Goal: Task Accomplishment & Management: Manage account settings

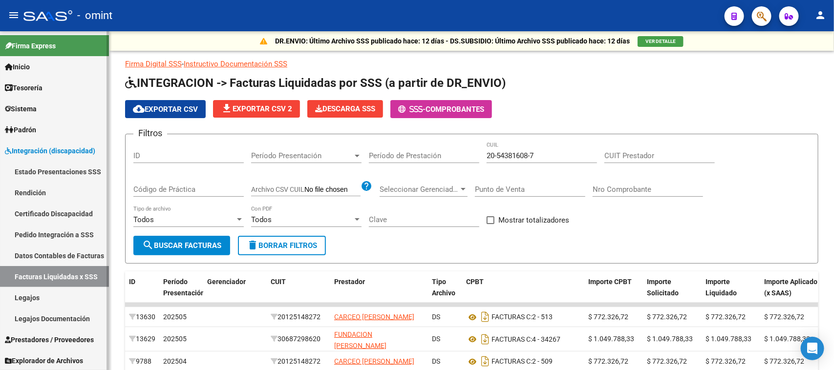
scroll to position [150, 0]
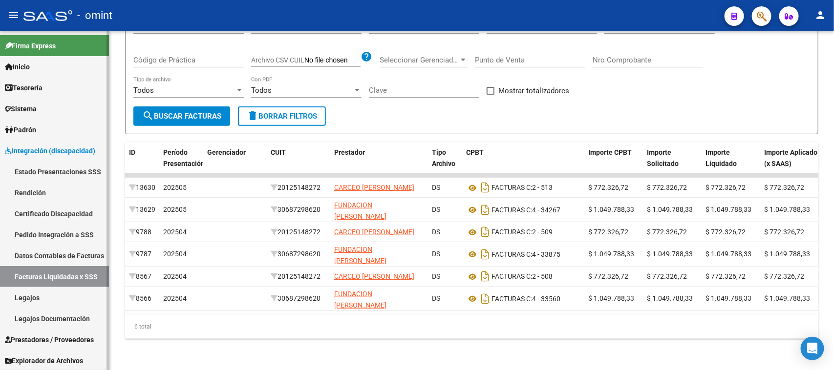
click at [55, 302] on link "Legajos" at bounding box center [54, 297] width 109 height 21
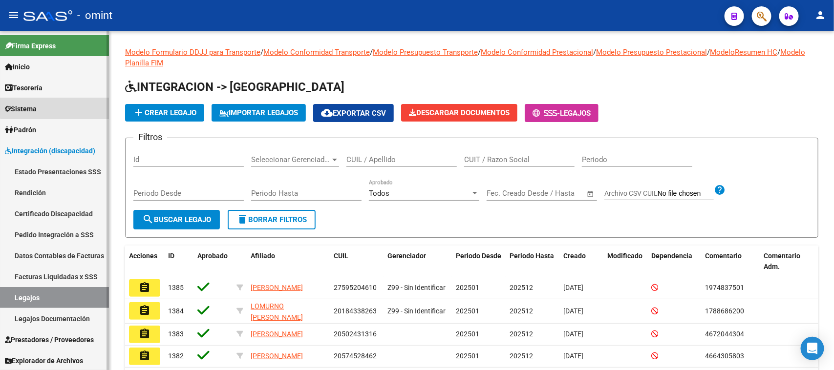
click at [79, 103] on link "Sistema" at bounding box center [54, 108] width 109 height 21
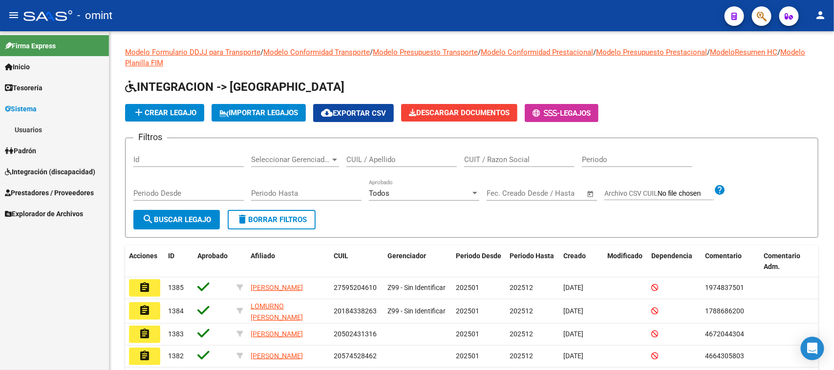
click at [74, 128] on link "Usuarios" at bounding box center [54, 129] width 109 height 21
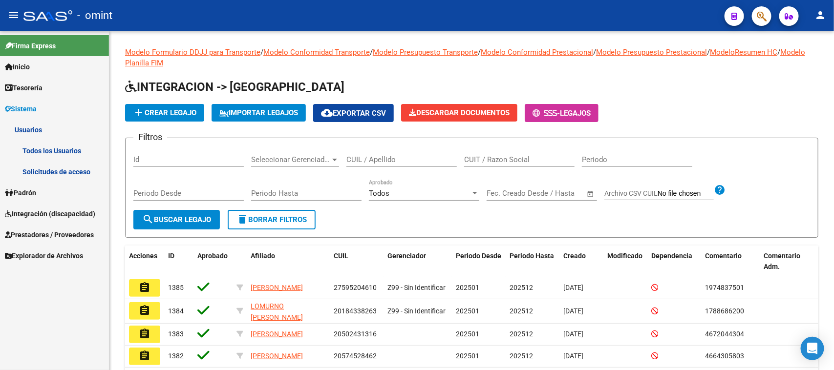
click at [71, 164] on link "Solicitudes de acceso" at bounding box center [54, 171] width 109 height 21
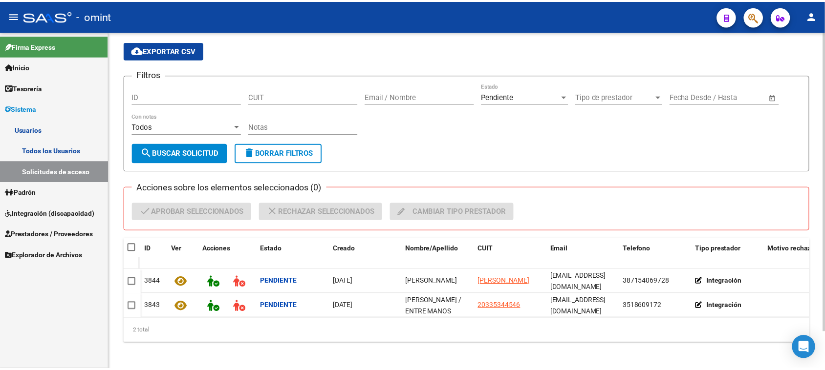
scroll to position [42, 0]
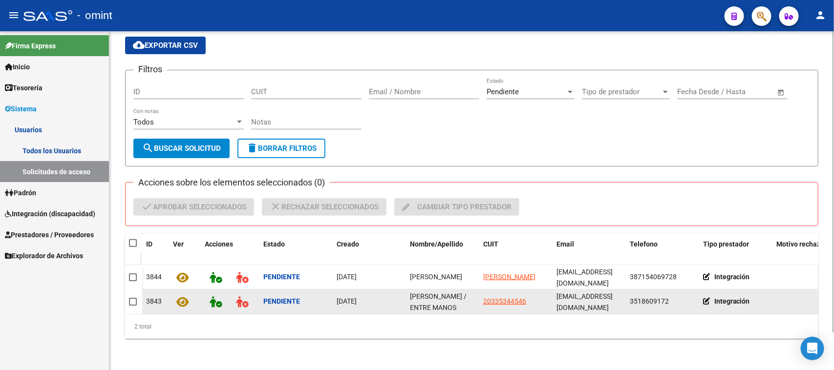
click at [436, 298] on span "[PERSON_NAME] / ENTRE MANOS" at bounding box center [438, 302] width 57 height 19
copy span "[PERSON_NAME] / ENTRE MANOS"
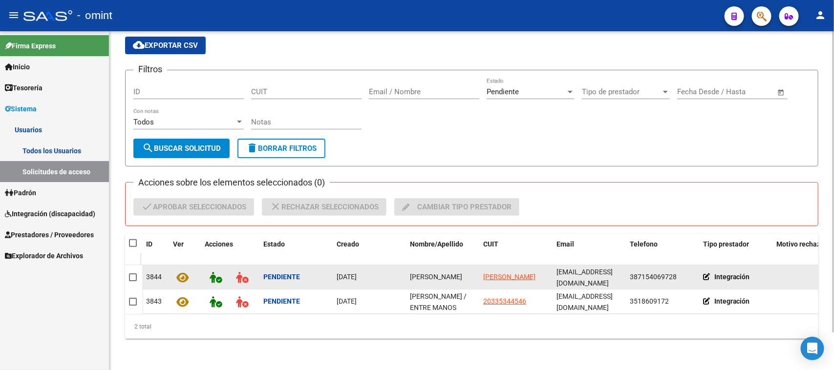
click at [419, 275] on datatable-body-cell "[PERSON_NAME]" at bounding box center [442, 277] width 73 height 24
click at [417, 275] on datatable-body-cell "[PERSON_NAME]" at bounding box center [442, 277] width 73 height 24
click at [415, 274] on datatable-body-cell "[PERSON_NAME]" at bounding box center [442, 277] width 73 height 24
click at [415, 274] on div "[PERSON_NAME]" at bounding box center [442, 277] width 65 height 11
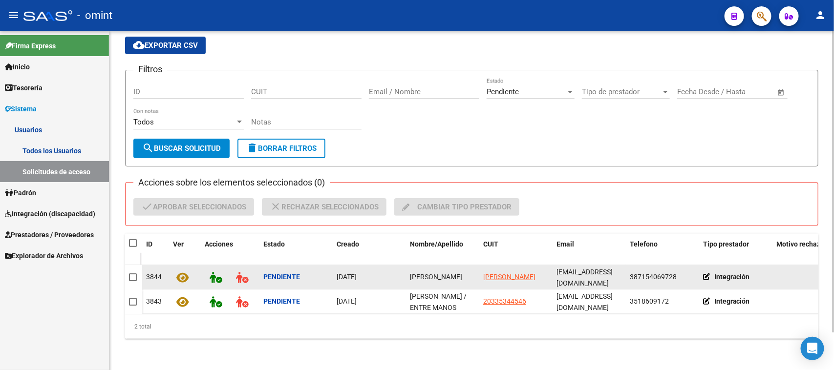
click at [414, 273] on span "[PERSON_NAME]" at bounding box center [436, 277] width 52 height 8
copy span "[PERSON_NAME]"
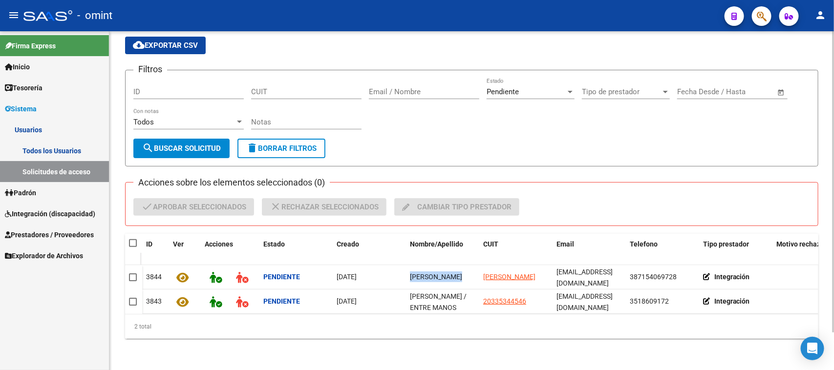
click at [130, 239] on span at bounding box center [133, 243] width 8 height 8
click at [132, 247] on input "checkbox" at bounding box center [132, 247] width 0 height 0
checkbox input "true"
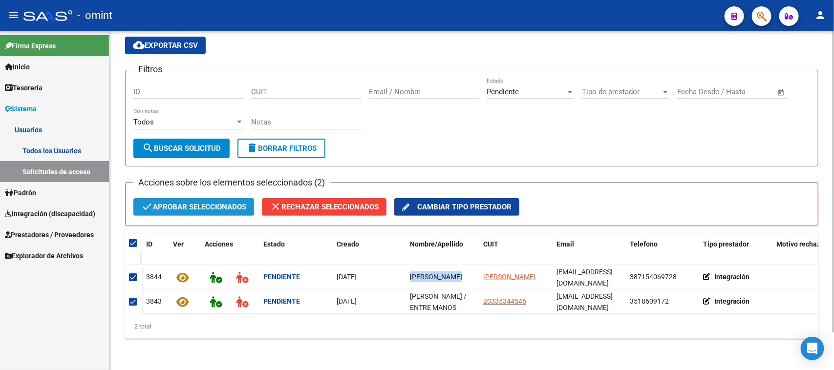
click at [204, 198] on span "check Aprobar seleccionados" at bounding box center [193, 207] width 105 height 18
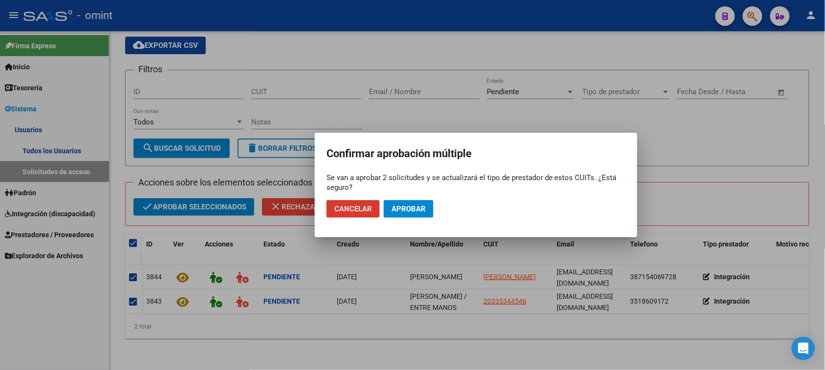
click at [423, 199] on mat-dialog-actions "Cancelar Aprobar" at bounding box center [475, 208] width 299 height 33
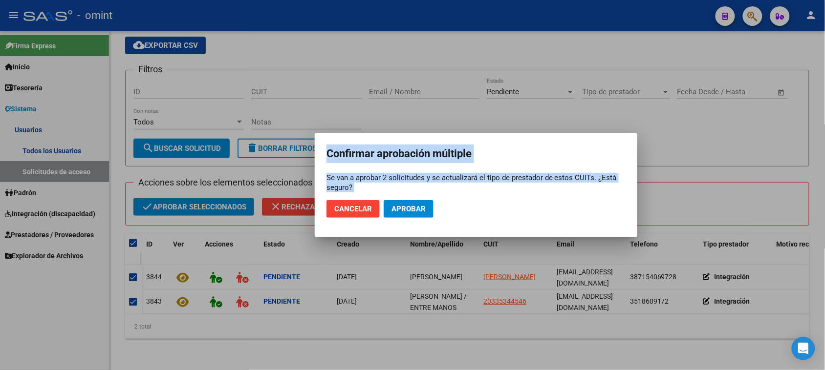
click at [423, 199] on mat-dialog-actions "Cancelar Aprobar" at bounding box center [475, 208] width 299 height 33
click at [421, 203] on button "Aprobar" at bounding box center [408, 209] width 50 height 18
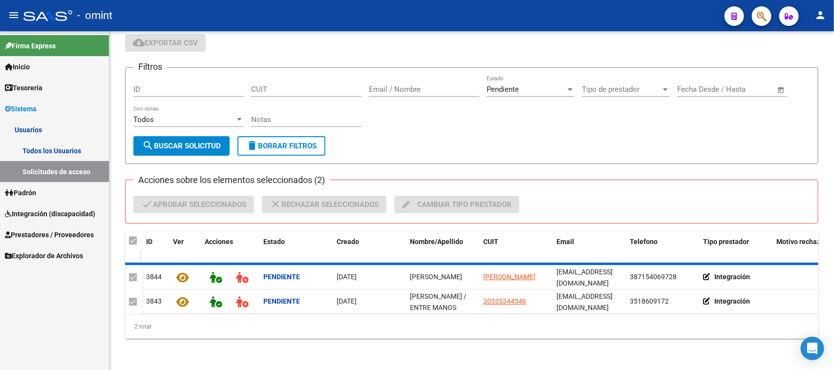
checkbox input "false"
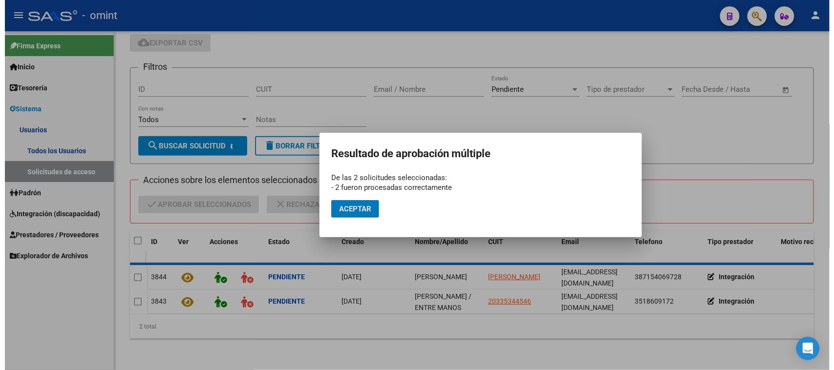
scroll to position [9, 0]
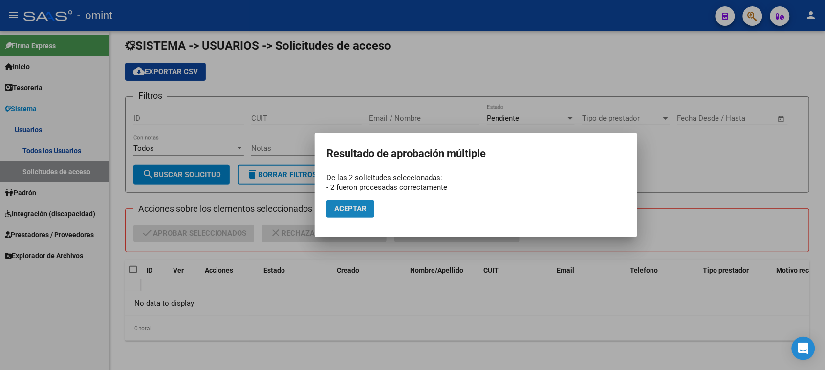
click at [352, 210] on span "Aceptar" at bounding box center [350, 209] width 32 height 9
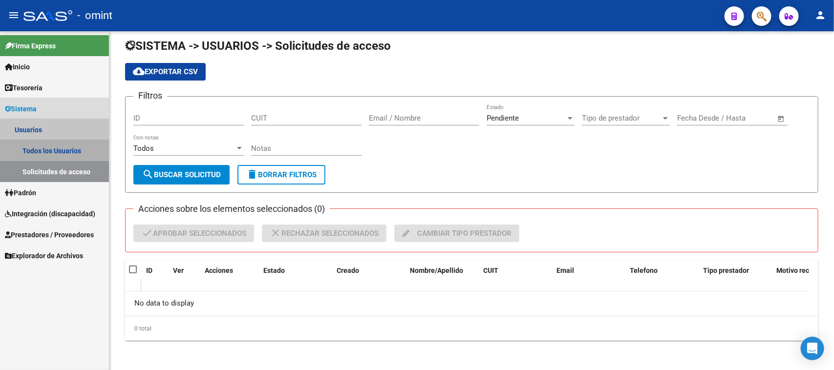
drag, startPoint x: 74, startPoint y: 150, endPoint x: 81, endPoint y: 148, distance: 7.3
click at [74, 149] on link "Todos los Usuarios" at bounding box center [54, 150] width 109 height 21
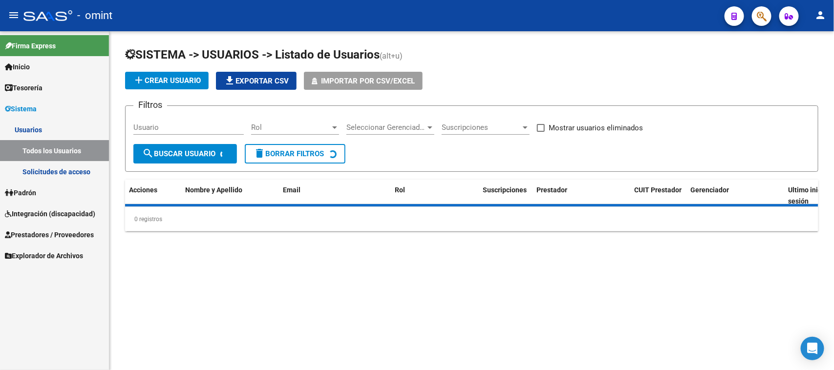
click at [173, 128] on input "Usuario" at bounding box center [188, 127] width 110 height 9
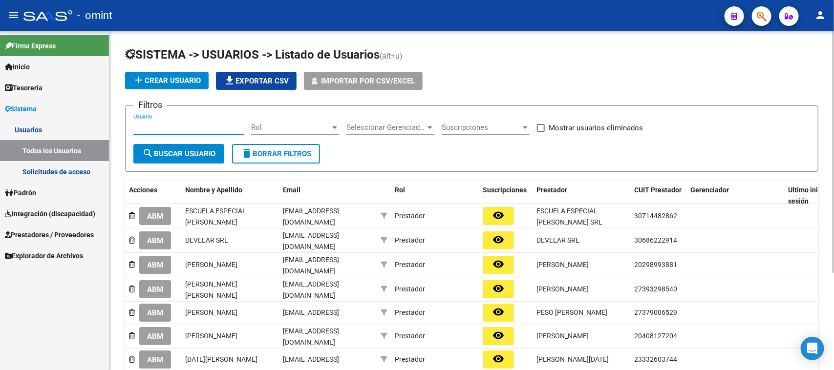
paste input "[PERSON_NAME]"
type input "[PERSON_NAME]"
click at [170, 147] on button "search Buscar Usuario" at bounding box center [178, 154] width 91 height 20
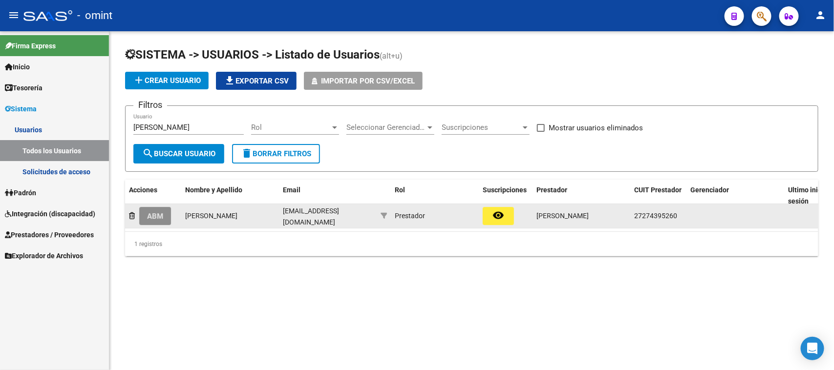
click at [161, 213] on span "ABM" at bounding box center [155, 216] width 16 height 9
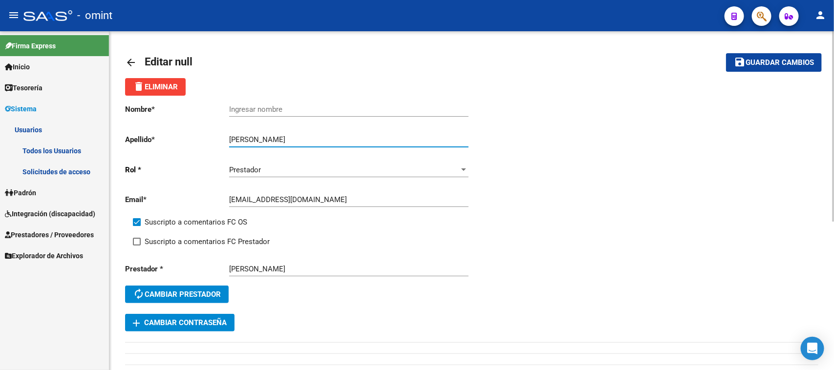
drag, startPoint x: 258, startPoint y: 138, endPoint x: 194, endPoint y: 139, distance: 63.5
click at [194, 139] on app-form-text-field "Apellido * [PERSON_NAME] apellido" at bounding box center [296, 139] width 343 height 9
type input "[PERSON_NAME]"
click at [284, 106] on input "Ingresar nombre" at bounding box center [348, 109] width 239 height 9
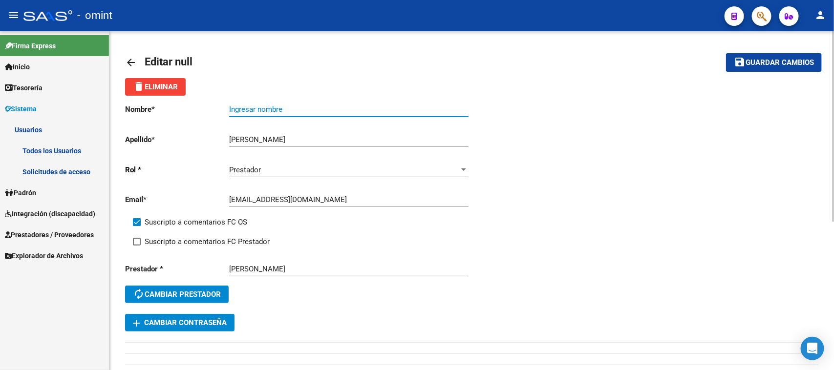
paste input "carolina"
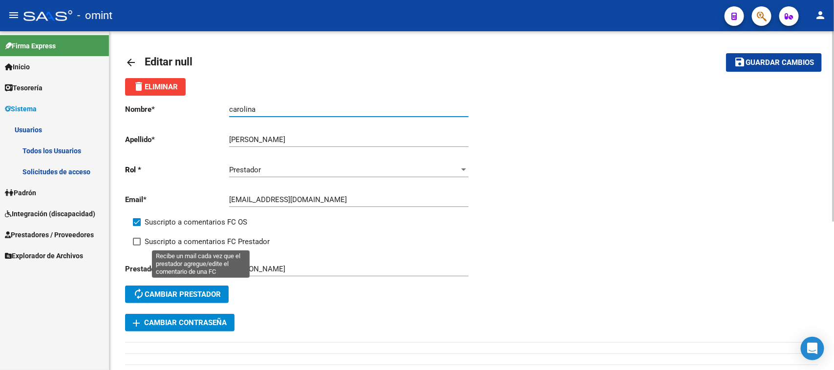
type input "carolina"
click at [191, 240] on span "Suscripto a comentarios FC Prestador" at bounding box center [207, 242] width 125 height 12
click at [137, 246] on input "Suscripto a comentarios FC Prestador" at bounding box center [136, 246] width 0 height 0
checkbox input "true"
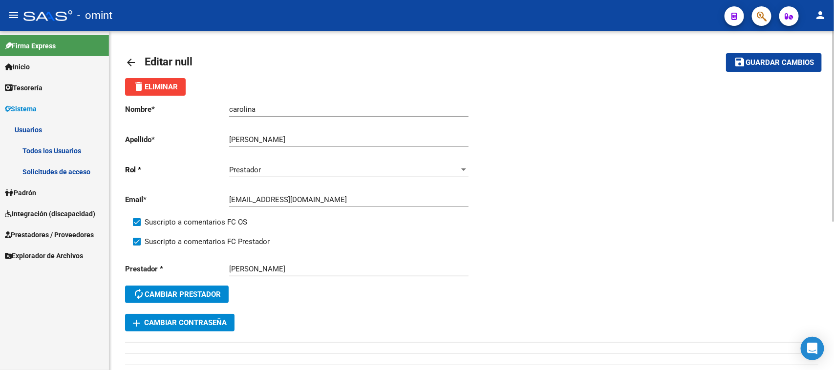
click at [807, 62] on span "Guardar cambios" at bounding box center [779, 63] width 68 height 9
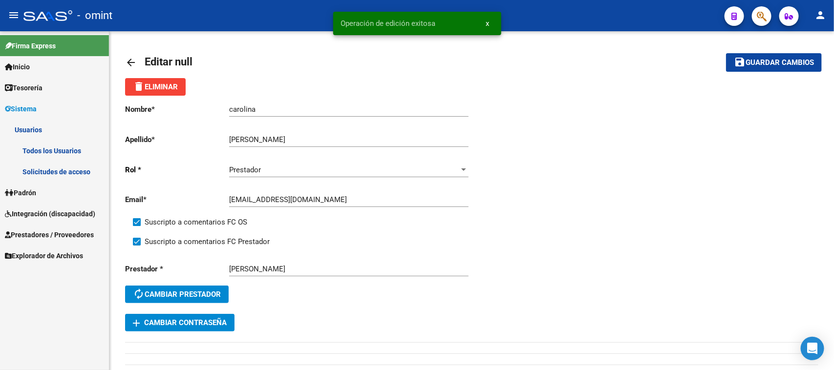
click at [64, 149] on link "Todos los Usuarios" at bounding box center [54, 150] width 109 height 21
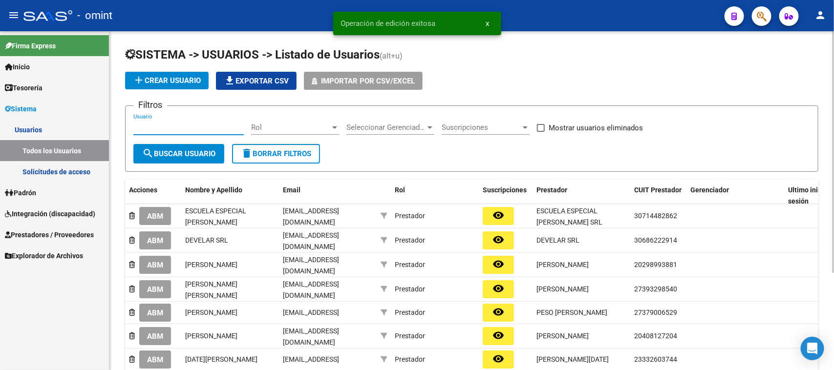
click at [210, 130] on input "Usuario" at bounding box center [188, 127] width 110 height 9
paste input "[PERSON_NAME] / ENTRE MANOS"
type input "[PERSON_NAME] / ENTRE MANOS"
click at [196, 145] on button "search Buscar Usuario" at bounding box center [178, 154] width 91 height 20
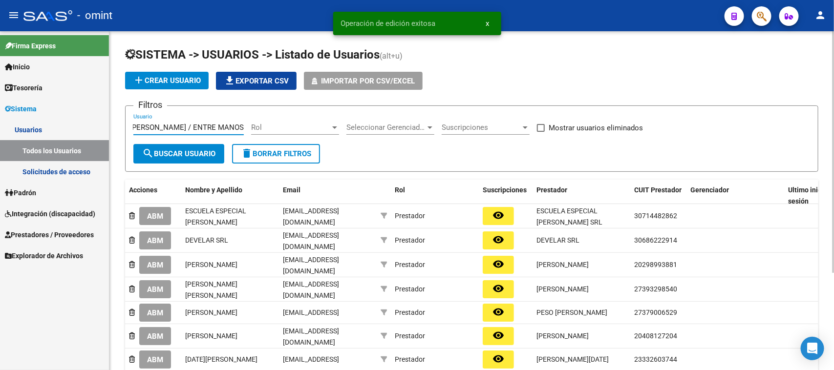
scroll to position [0, 0]
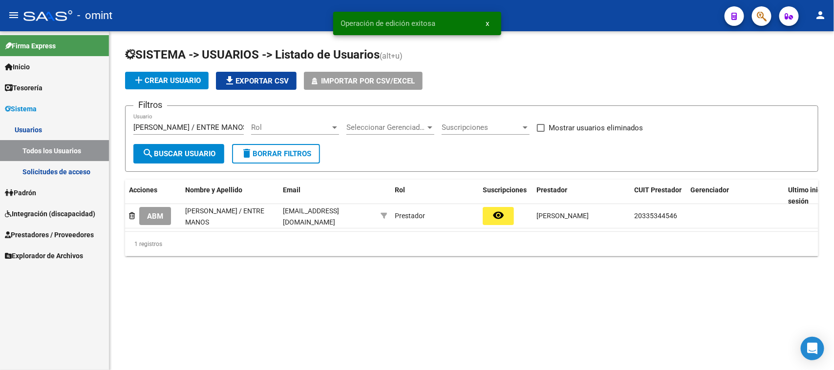
click at [151, 221] on button "ABM" at bounding box center [155, 216] width 32 height 18
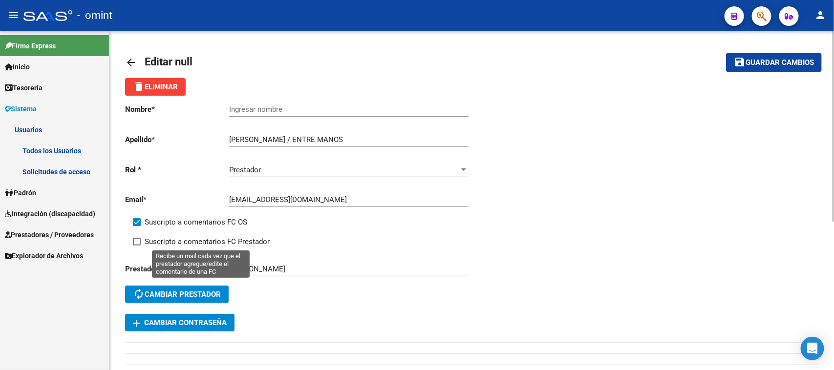
click at [259, 240] on span "Suscripto a comentarios FC Prestador" at bounding box center [207, 242] width 125 height 12
click at [137, 246] on input "Suscripto a comentarios FC Prestador" at bounding box center [136, 246] width 0 height 0
checkbox input "true"
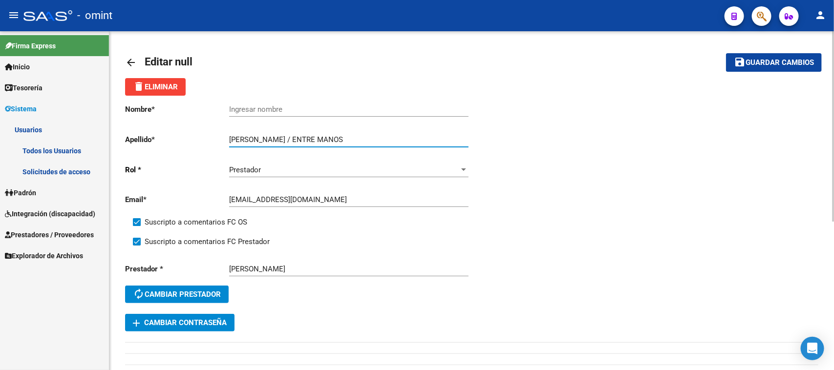
drag, startPoint x: 315, startPoint y: 137, endPoint x: 201, endPoint y: 138, distance: 114.3
click at [201, 138] on app-form-text-field "Apellido * [PERSON_NAME] / ENTRE MANOS Ingresar apellido" at bounding box center [296, 139] width 343 height 9
type input "ENTRE MANOS"
click at [287, 105] on input "Ingresar nombre" at bounding box center [348, 109] width 239 height 9
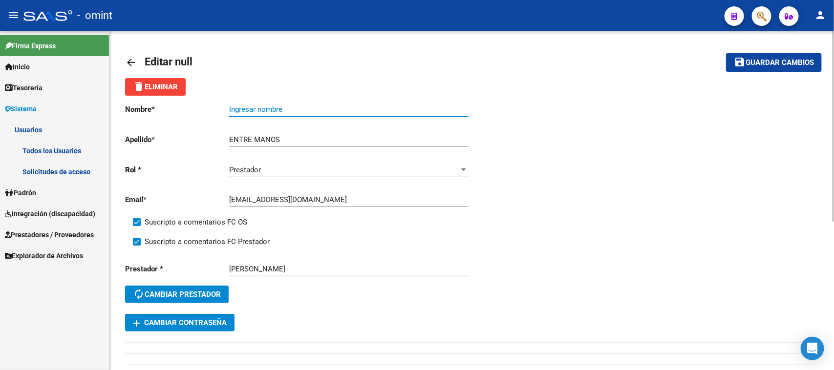
paste input "[PERSON_NAME] /"
type input "[PERSON_NAME]"
click at [769, 63] on span "Guardar cambios" at bounding box center [779, 63] width 68 height 9
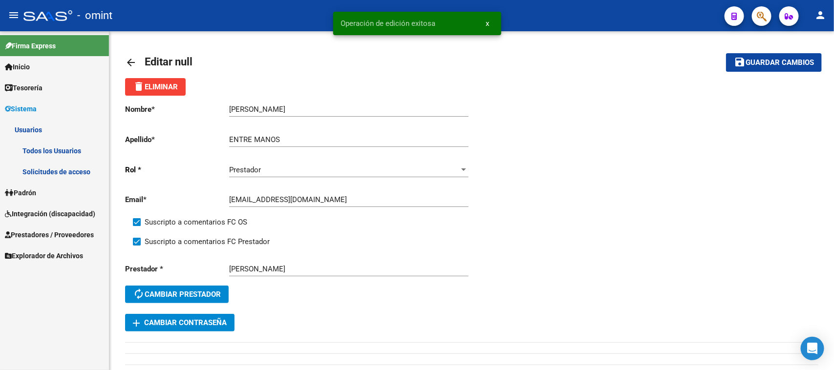
click at [61, 209] on span "Integración (discapacidad)" at bounding box center [50, 214] width 90 height 11
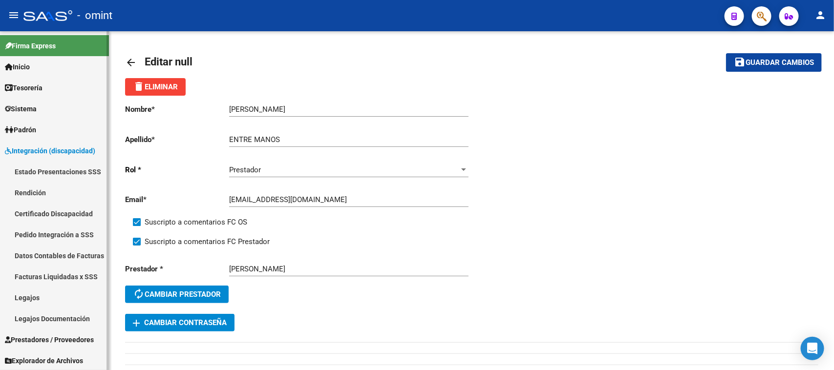
click at [34, 300] on link "Legajos" at bounding box center [54, 297] width 109 height 21
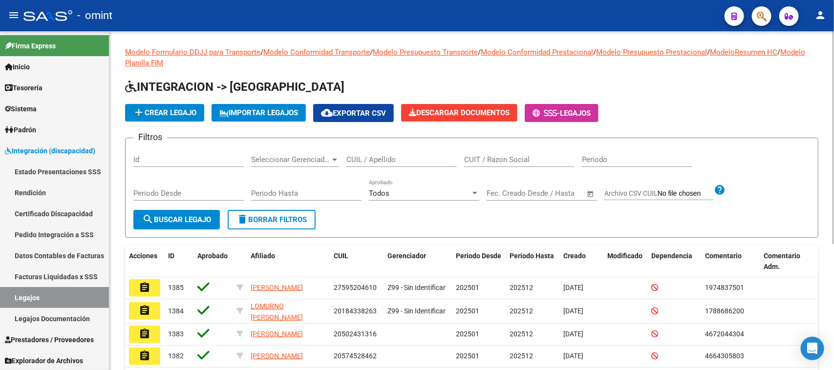
click at [406, 159] on input "CUIL / Apellido" at bounding box center [401, 159] width 110 height 9
click at [360, 161] on input "CUIL / Apellido" at bounding box center [401, 159] width 110 height 9
type input "florentin"
click at [160, 215] on span "search Buscar Legajo" at bounding box center [176, 219] width 69 height 9
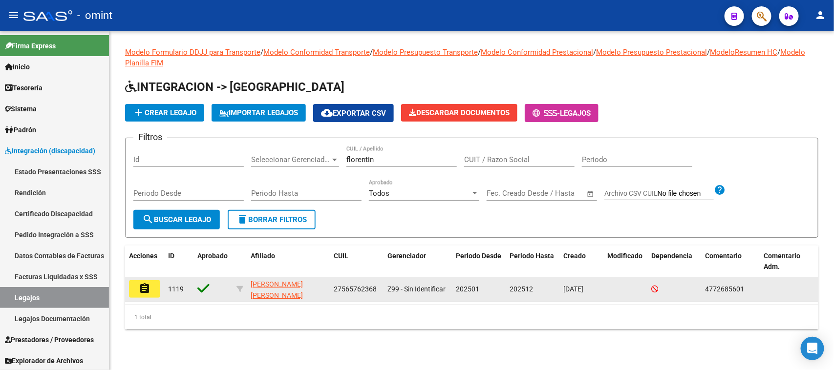
click at [126, 291] on datatable-body-cell "assignment" at bounding box center [144, 289] width 39 height 24
click at [145, 283] on mat-icon "assignment" at bounding box center [145, 289] width 12 height 12
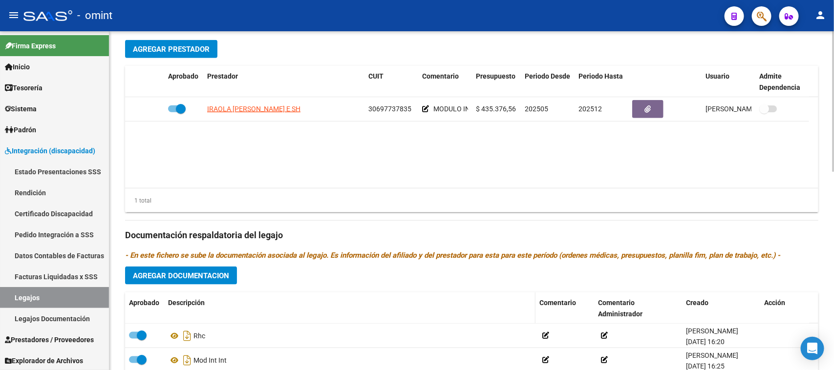
scroll to position [357, 0]
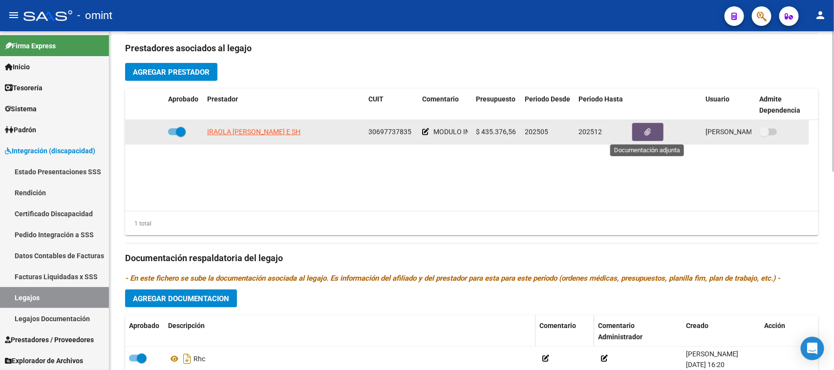
click at [653, 127] on button "button" at bounding box center [647, 132] width 31 height 18
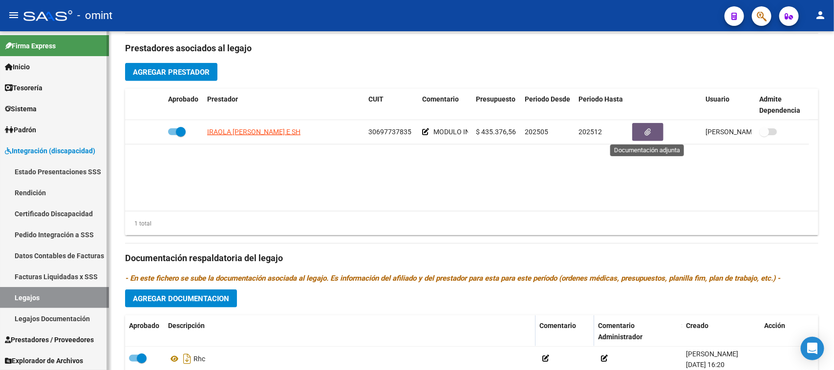
click at [47, 294] on link "Legajos" at bounding box center [54, 297] width 109 height 21
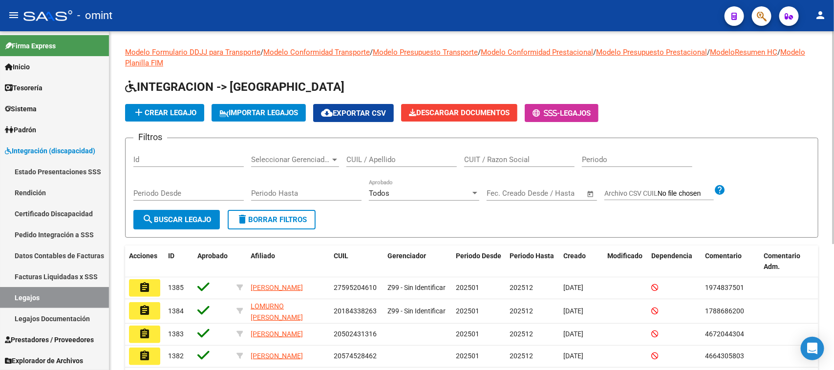
click at [412, 162] on input "CUIL / Apellido" at bounding box center [401, 159] width 110 height 9
paste input "27566195173"
type input "27566195173"
click at [147, 220] on mat-icon "search" at bounding box center [148, 219] width 12 height 12
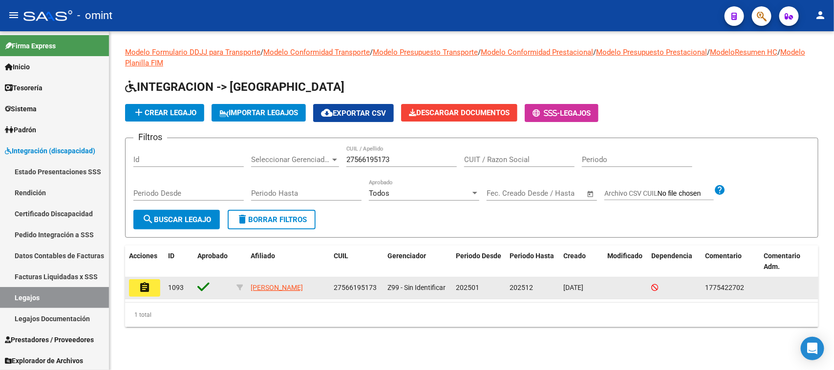
click at [145, 282] on mat-icon "assignment" at bounding box center [145, 288] width 12 height 12
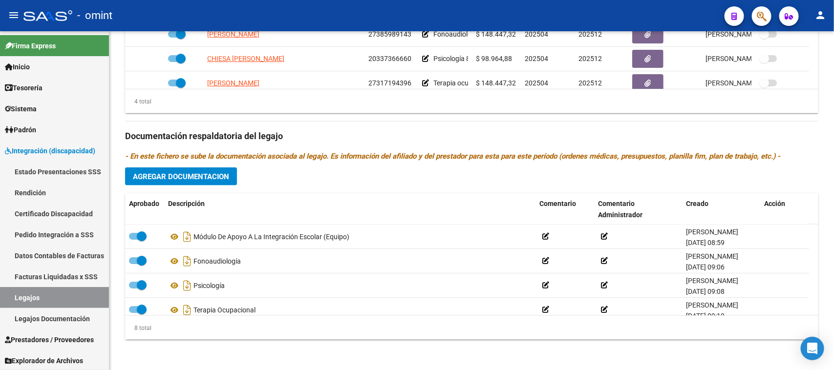
scroll to position [418, 0]
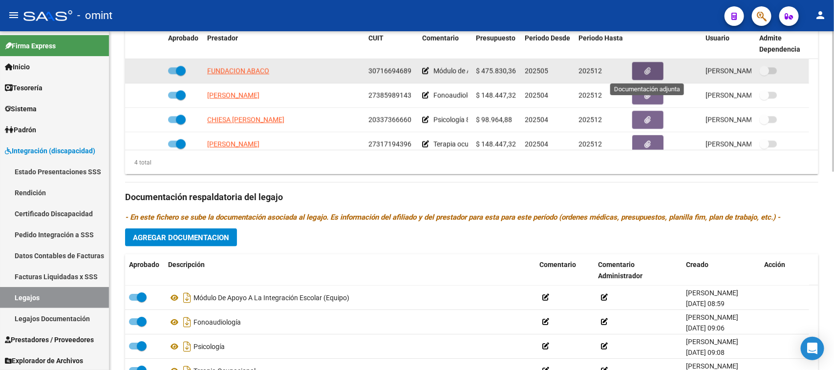
click at [643, 76] on button "button" at bounding box center [647, 71] width 31 height 18
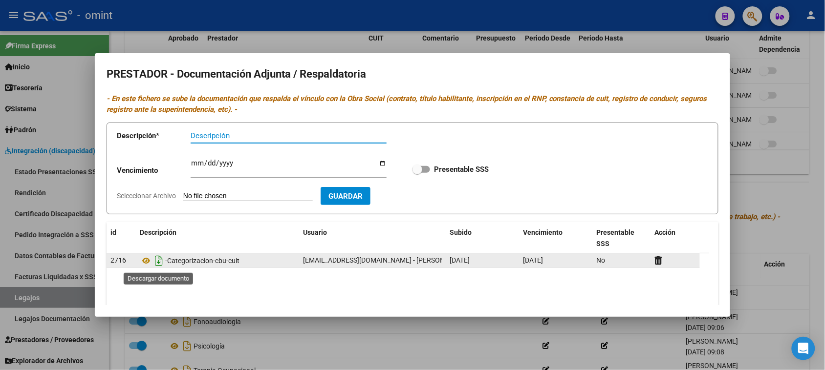
click at [157, 264] on icon "Descargar documento" at bounding box center [158, 261] width 13 height 16
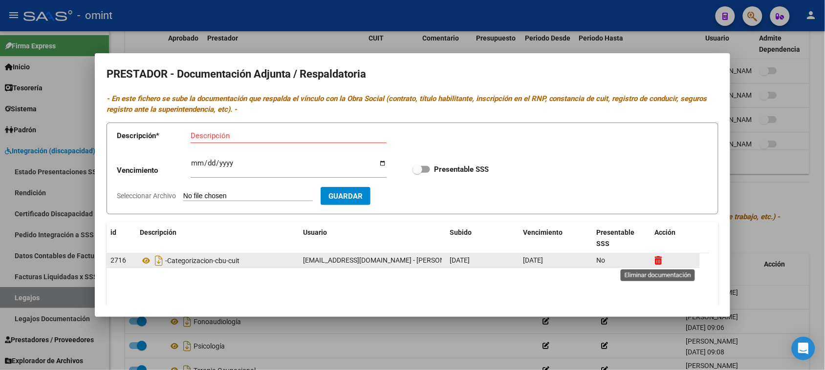
click at [655, 257] on icon at bounding box center [658, 260] width 7 height 9
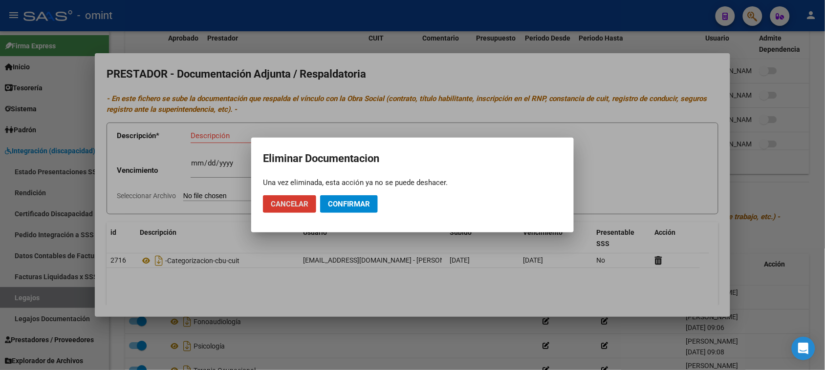
click at [362, 207] on span "Confirmar" at bounding box center [349, 204] width 42 height 9
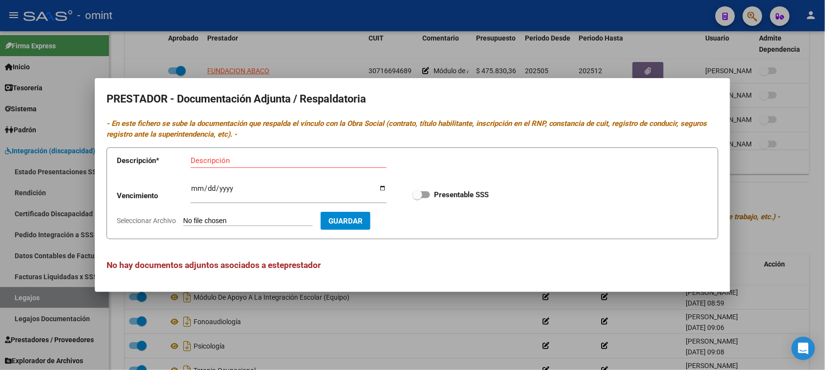
click at [247, 160] on input "Descripción" at bounding box center [289, 160] width 196 height 9
paste input "Habilitación/Categoria/CBU/ARCA"
drag, startPoint x: 233, startPoint y: 160, endPoint x: 154, endPoint y: 152, distance: 78.6
click at [154, 152] on app-form-text-field "Descripción * Habilitación/Categoria/CBU/ARCA Descripción" at bounding box center [259, 162] width 284 height 29
type input "Categoria/CBU/ARCA"
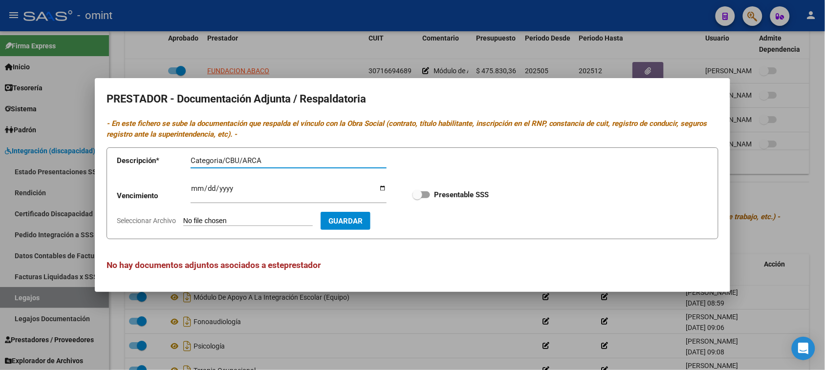
click at [192, 189] on input "Ingresar vencimiento" at bounding box center [289, 193] width 196 height 16
type input "[DATE]"
click at [417, 198] on input "Presentable SSS" at bounding box center [417, 198] width 0 height 0
checkbox input "true"
type input "C:\fakepath\MAIE PRESTADOR.pdf"
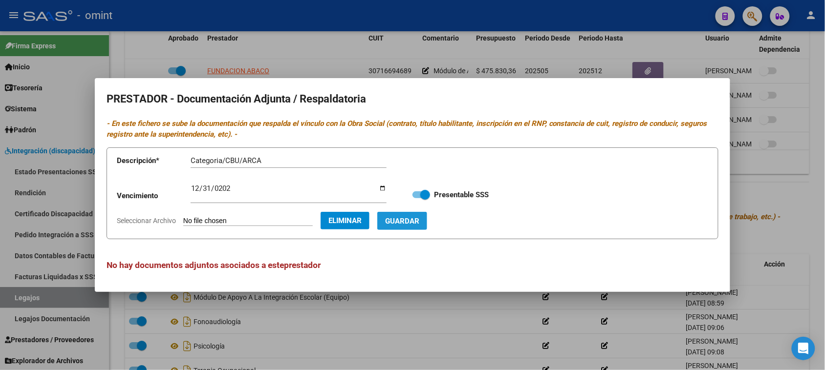
drag, startPoint x: 432, startPoint y: 218, endPoint x: 351, endPoint y: 240, distance: 84.5
click at [419, 218] on span "Guardar" at bounding box center [402, 221] width 34 height 9
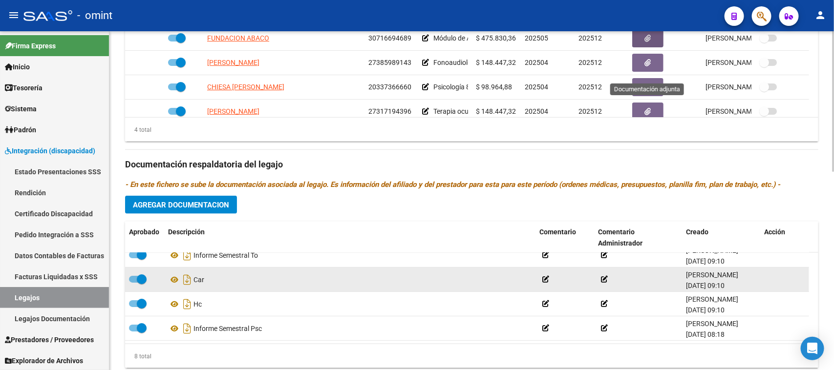
scroll to position [479, 0]
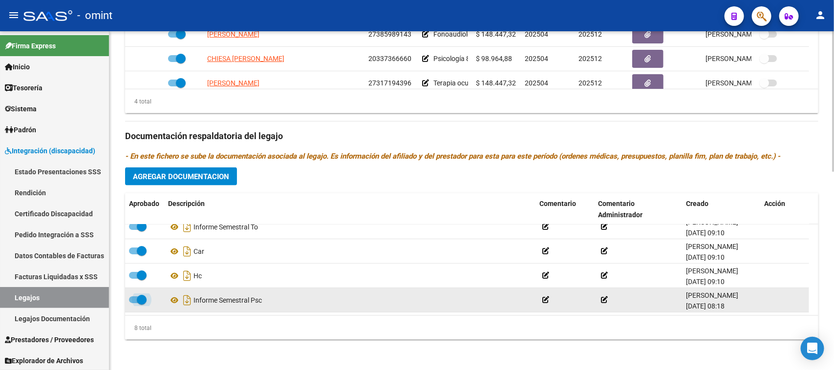
click at [137, 298] on span at bounding box center [142, 300] width 10 height 10
click at [134, 303] on input "checkbox" at bounding box center [133, 303] width 0 height 0
checkbox input "false"
click at [764, 298] on icon at bounding box center [767, 300] width 7 height 9
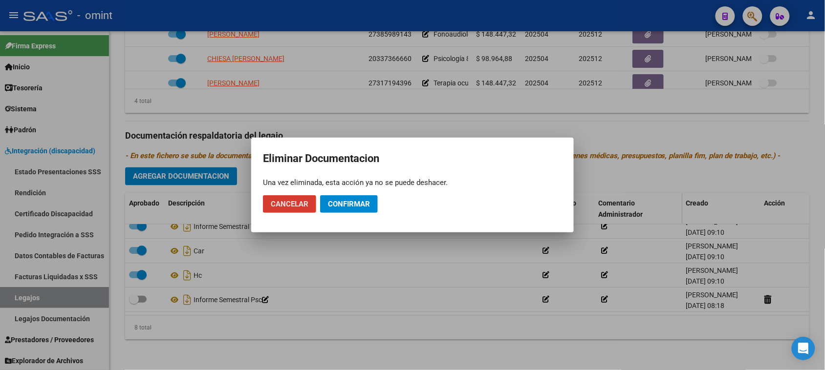
click at [354, 204] on span "Confirmar" at bounding box center [349, 204] width 42 height 9
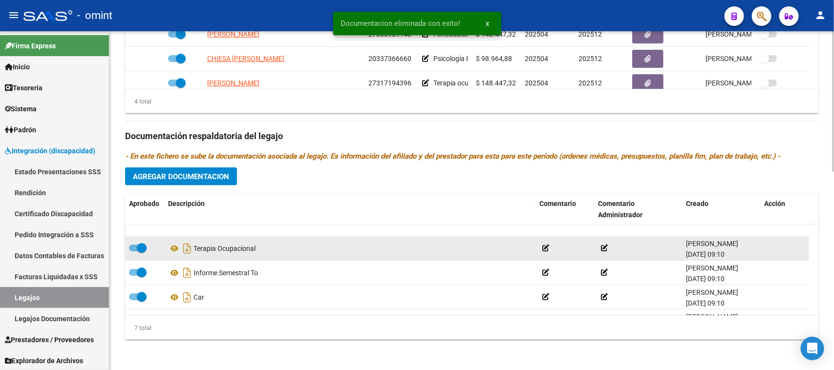
scroll to position [84, 0]
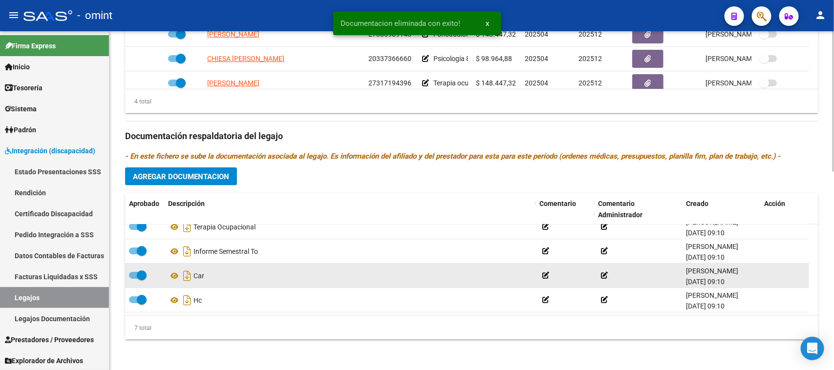
click at [140, 274] on span at bounding box center [142, 276] width 10 height 10
click at [134, 279] on input "checkbox" at bounding box center [133, 279] width 0 height 0
click at [770, 272] on icon at bounding box center [767, 275] width 7 height 9
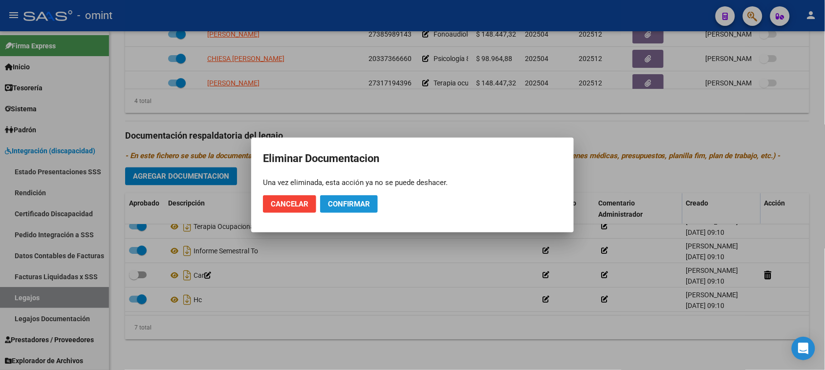
click at [362, 208] on span "Confirmar" at bounding box center [349, 204] width 42 height 9
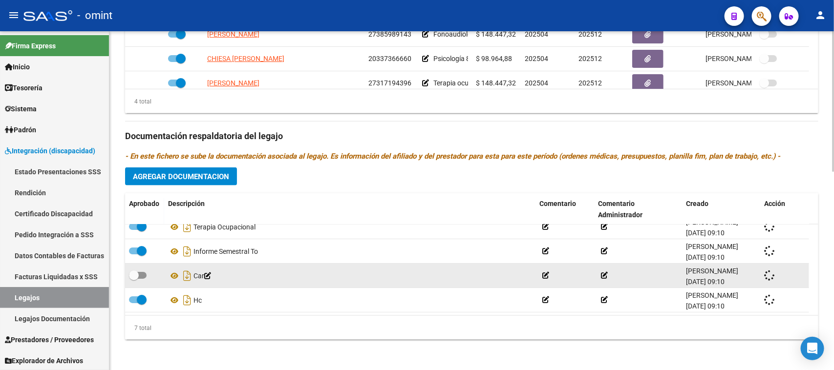
checkbox input "true"
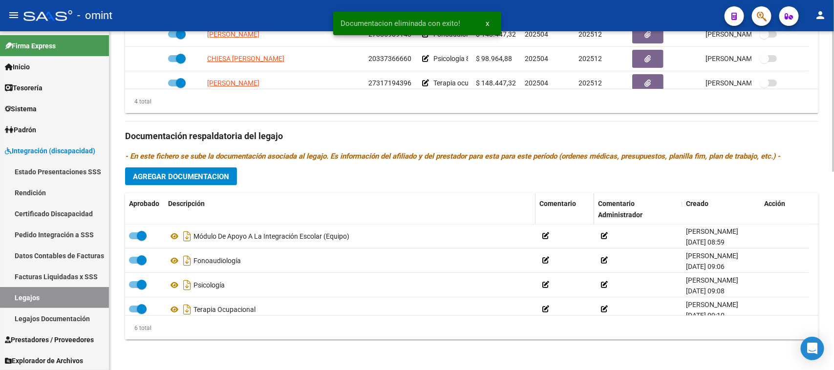
scroll to position [0, 0]
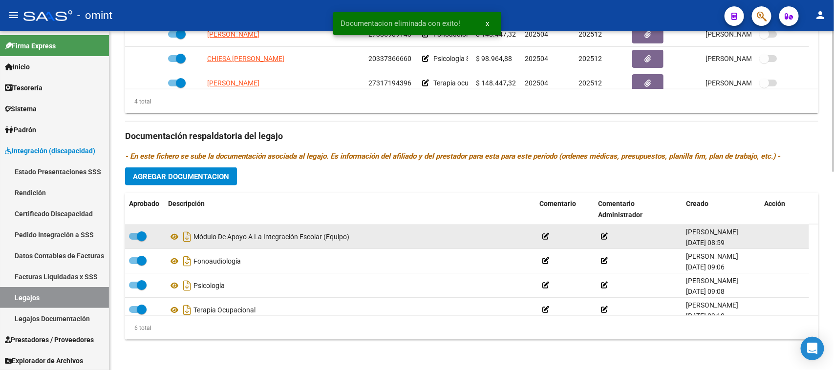
click at [140, 234] on span at bounding box center [142, 237] width 10 height 10
click at [134, 240] on input "checkbox" at bounding box center [133, 240] width 0 height 0
click at [764, 233] on icon at bounding box center [767, 236] width 7 height 9
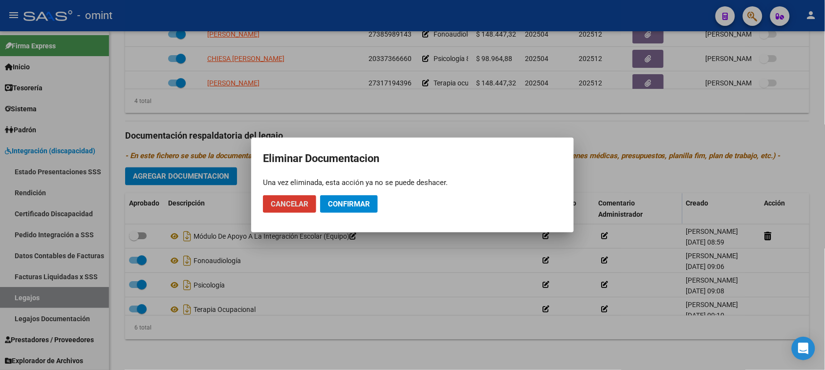
click at [349, 196] on button "Confirmar" at bounding box center [349, 204] width 58 height 18
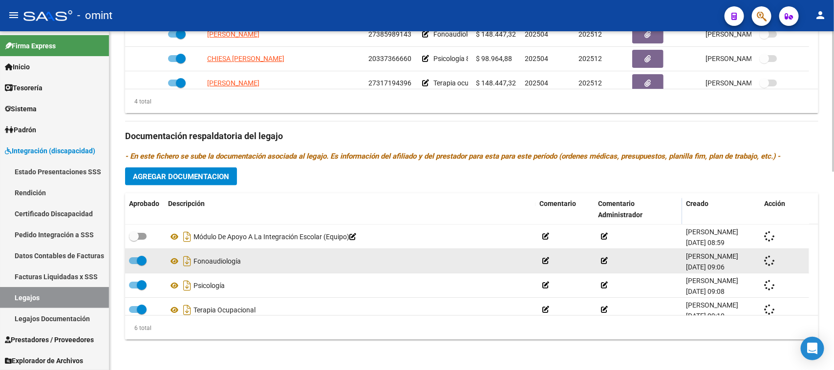
checkbox input "true"
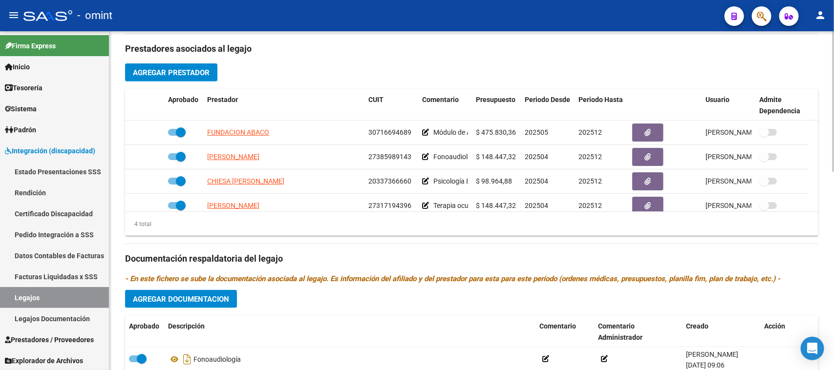
scroll to position [113, 0]
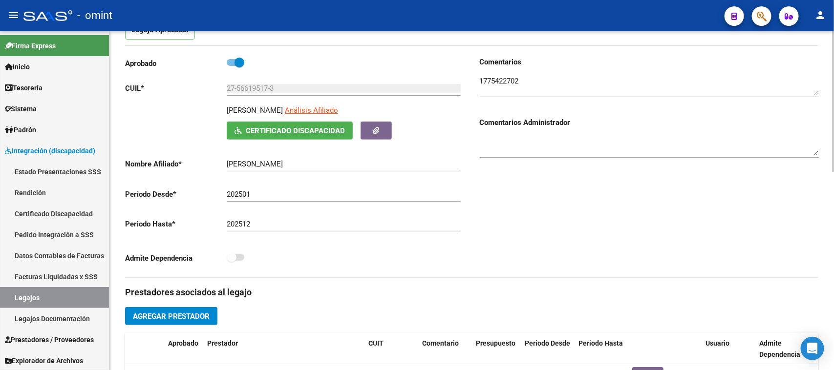
click at [186, 315] on span "Agregar Prestador" at bounding box center [171, 316] width 77 height 9
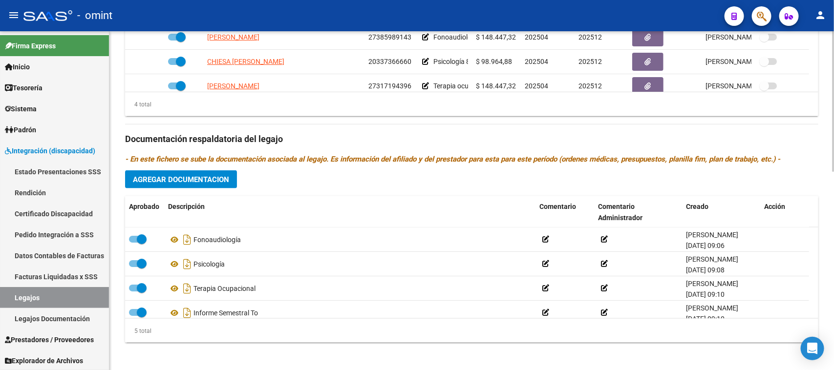
scroll to position [479, 0]
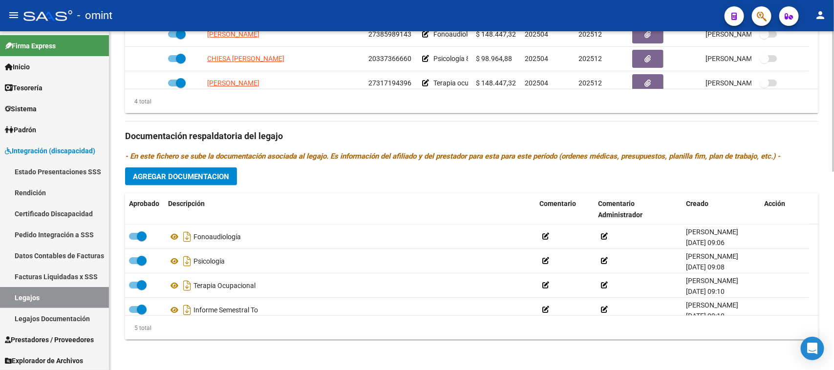
click at [193, 169] on button "Agregar Documentacion" at bounding box center [181, 177] width 112 height 18
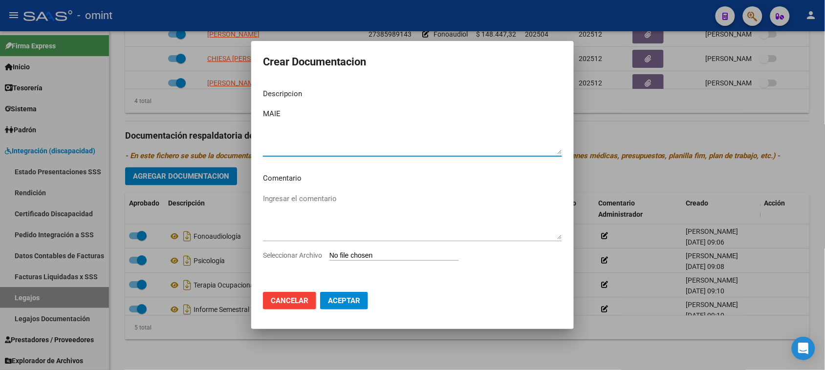
type textarea "MAIE"
type input "C:\fakepath\MAIE PRESTACION.pdf"
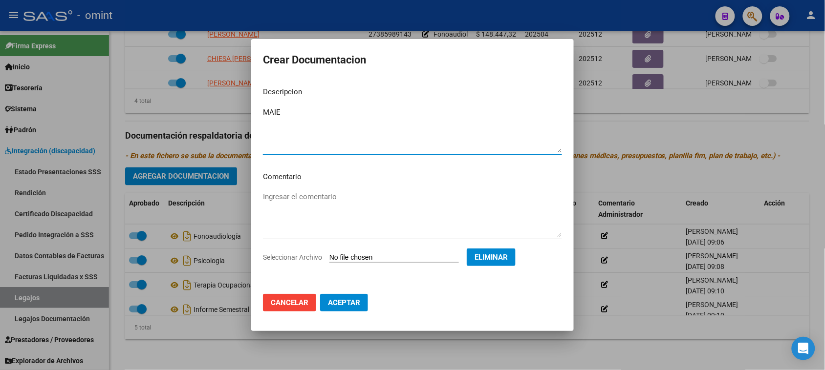
click at [340, 301] on span "Aceptar" at bounding box center [344, 302] width 32 height 9
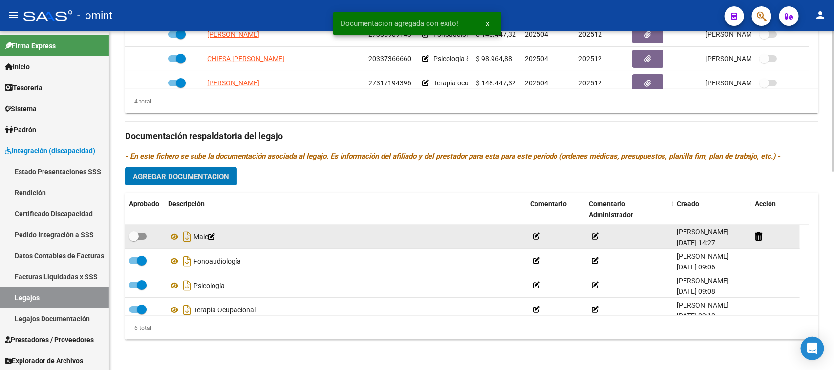
click at [129, 237] on span at bounding box center [134, 237] width 10 height 10
click at [133, 240] on input "checkbox" at bounding box center [133, 240] width 0 height 0
checkbox input "true"
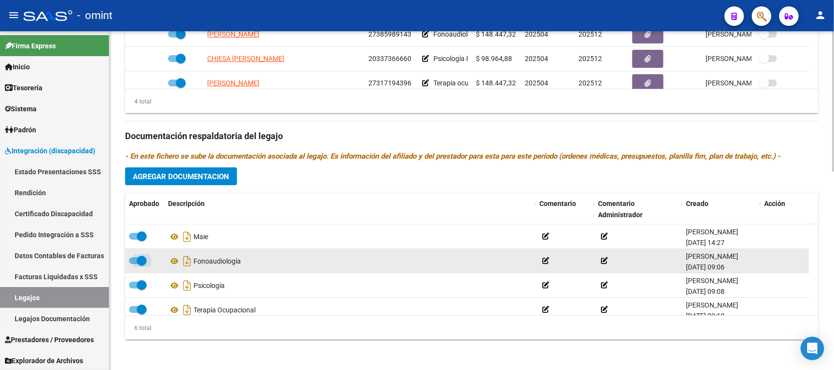
click at [142, 259] on span at bounding box center [142, 261] width 10 height 10
click at [134, 264] on input "checkbox" at bounding box center [133, 264] width 0 height 0
click at [768, 260] on icon at bounding box center [767, 260] width 7 height 9
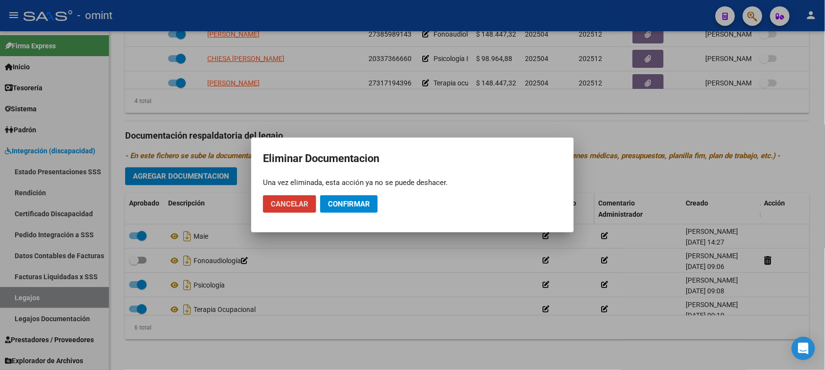
click at [296, 211] on button "Cancelar" at bounding box center [289, 204] width 53 height 18
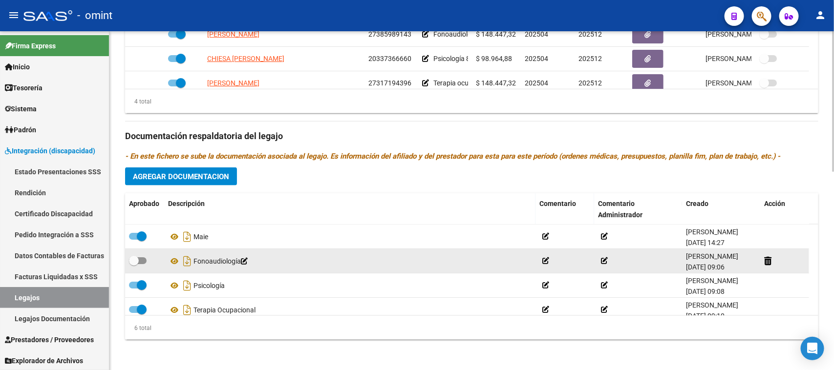
click at [194, 259] on div "Fonoaudiología" at bounding box center [349, 262] width 363 height 16
click at [201, 260] on div "Fonoaudiología" at bounding box center [349, 262] width 363 height 16
click at [206, 258] on div "Fonoaudiología" at bounding box center [349, 262] width 363 height 16
copy div "Fonoaudiología"
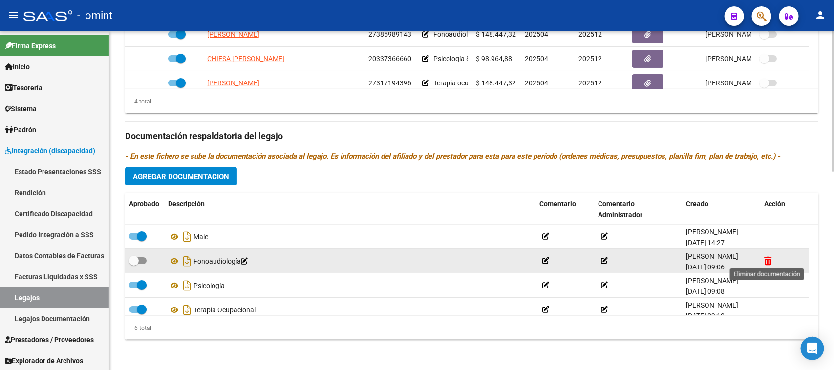
click at [765, 260] on icon at bounding box center [767, 260] width 7 height 9
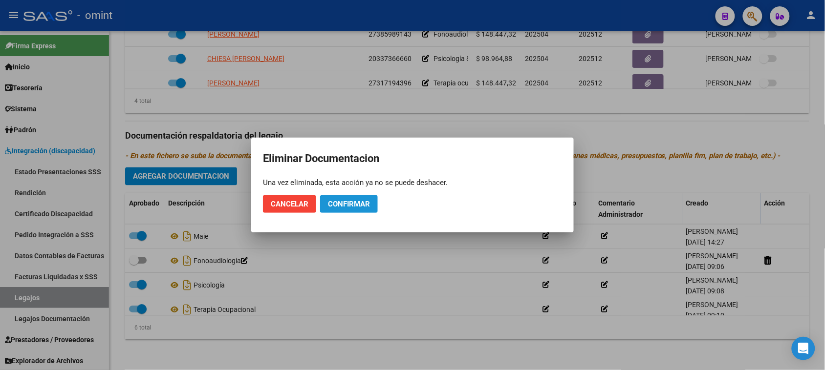
drag, startPoint x: 349, startPoint y: 201, endPoint x: 260, endPoint y: 220, distance: 90.9
click at [348, 201] on span "Confirmar" at bounding box center [349, 204] width 42 height 9
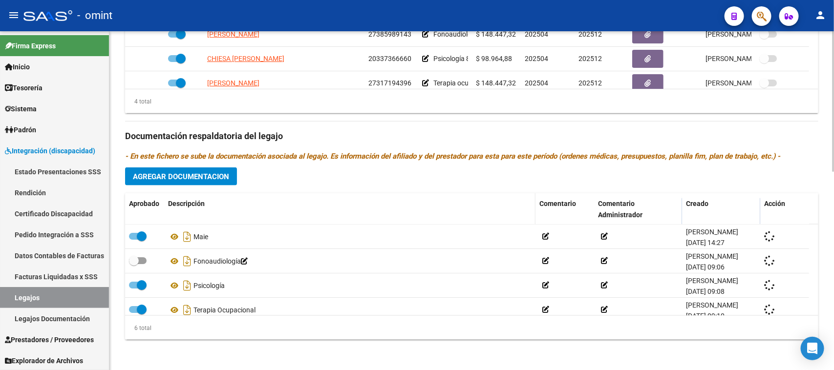
checkbox input "true"
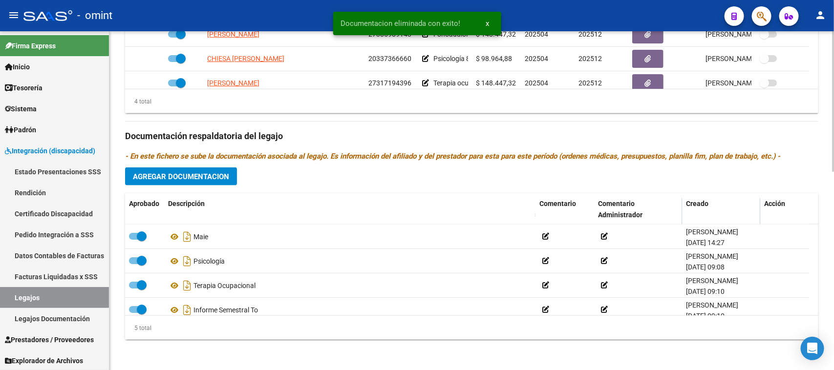
click at [209, 174] on span "Agregar Documentacion" at bounding box center [181, 176] width 96 height 9
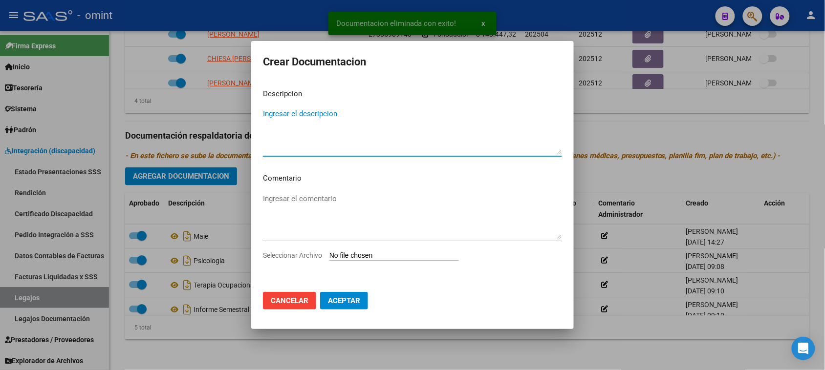
paste textarea "Fonoaudiología"
type textarea "Fonoaudiología"
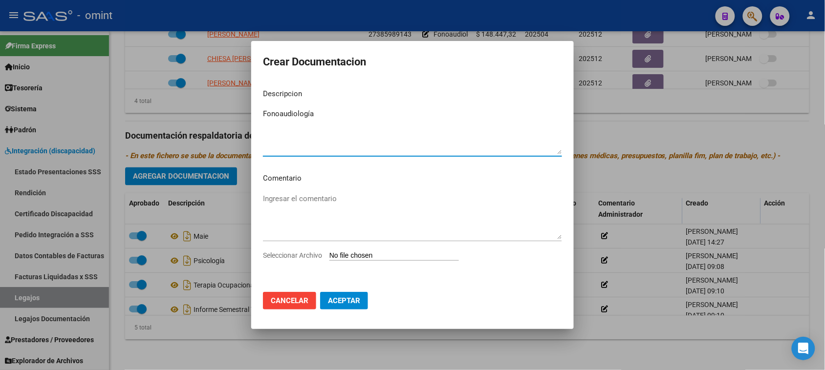
type input "C:\fakepath\FONO PRESTACION.pdf"
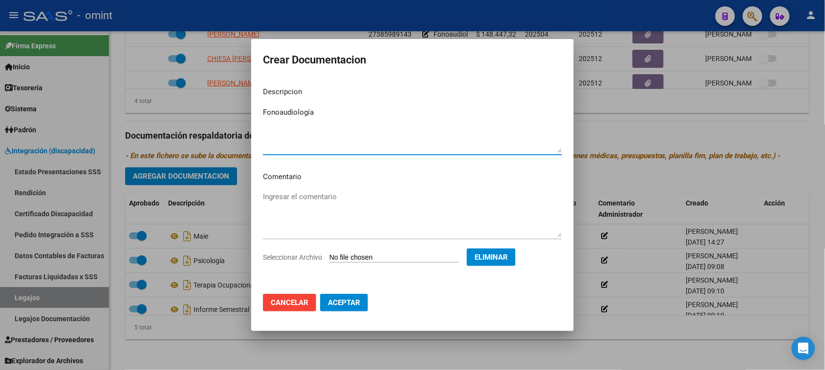
click at [350, 312] on mat-dialog-actions "Cancelar Aceptar" at bounding box center [412, 302] width 299 height 33
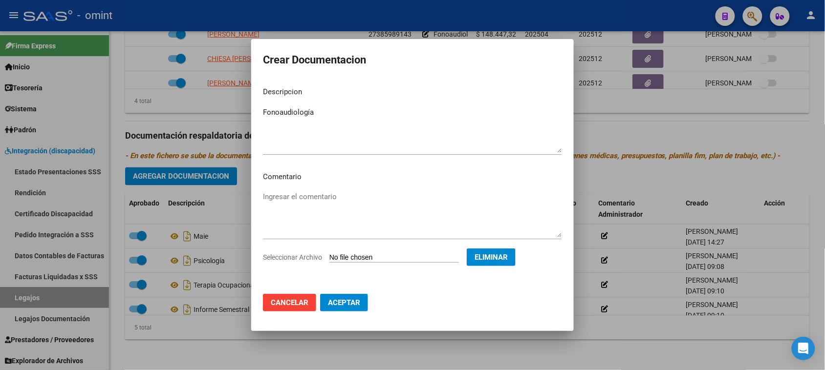
click at [336, 304] on span "Aceptar" at bounding box center [344, 302] width 32 height 9
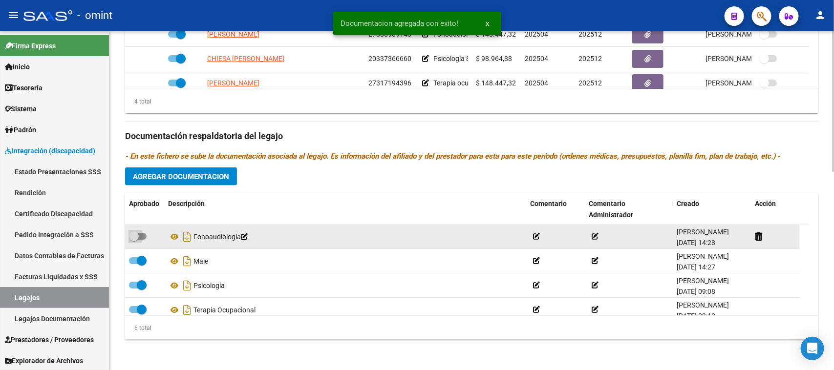
click at [136, 236] on span at bounding box center [134, 237] width 10 height 10
click at [134, 240] on input "checkbox" at bounding box center [133, 240] width 0 height 0
checkbox input "true"
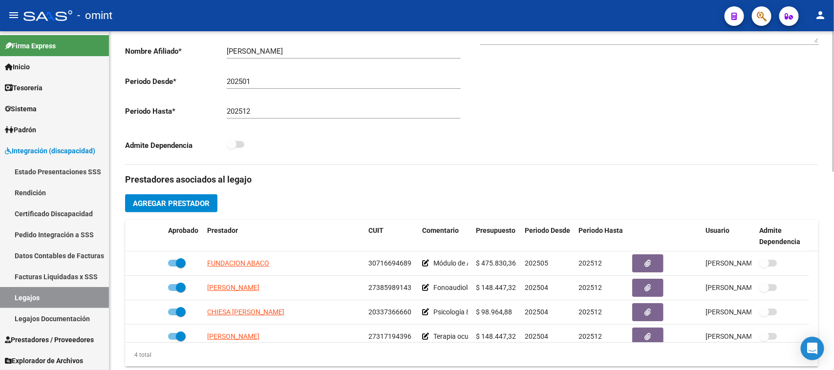
scroll to position [113, 0]
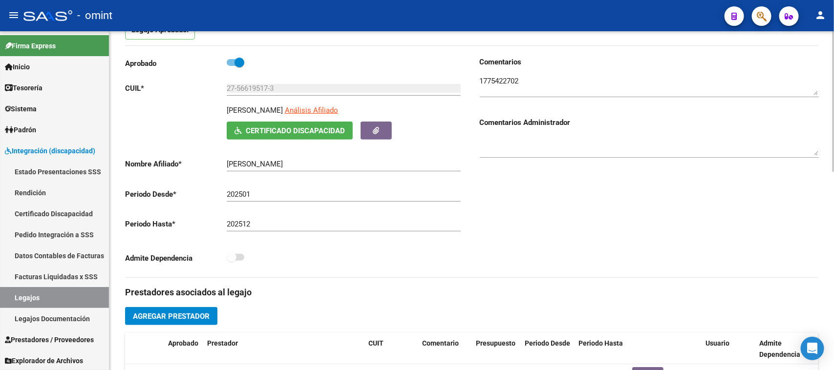
click at [504, 80] on textarea at bounding box center [649, 86] width 339 height 20
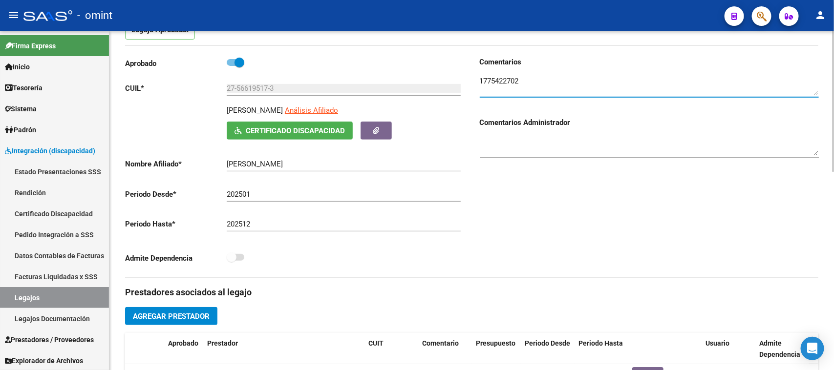
click at [504, 80] on textarea at bounding box center [649, 86] width 339 height 20
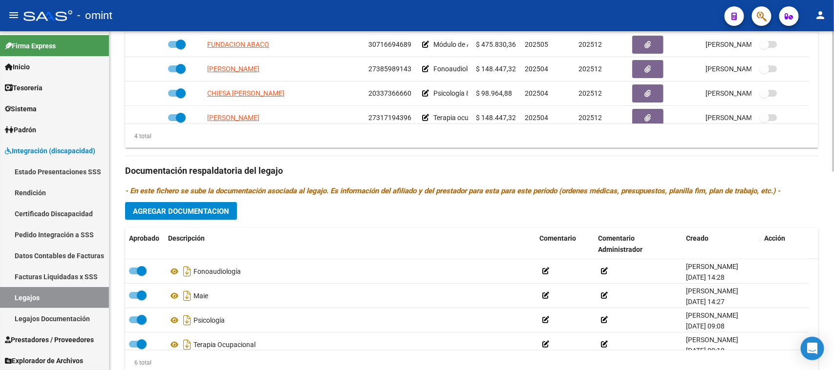
scroll to position [479, 0]
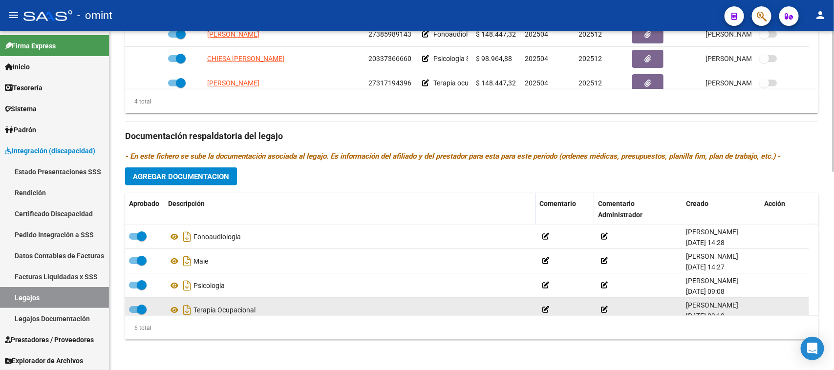
click at [132, 311] on span at bounding box center [138, 309] width 18 height 7
click at [133, 313] on input "checkbox" at bounding box center [133, 313] width 0 height 0
click at [223, 313] on div "Terapia Ocupacional" at bounding box center [349, 310] width 363 height 16
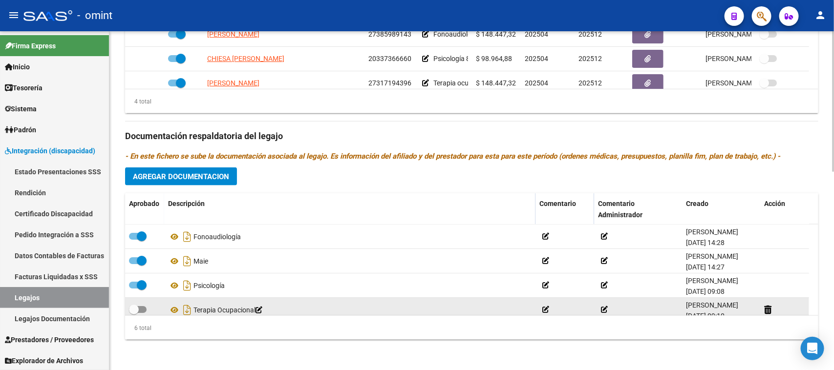
copy div "Terapia Ocupacional"
click at [768, 311] on icon at bounding box center [767, 309] width 7 height 9
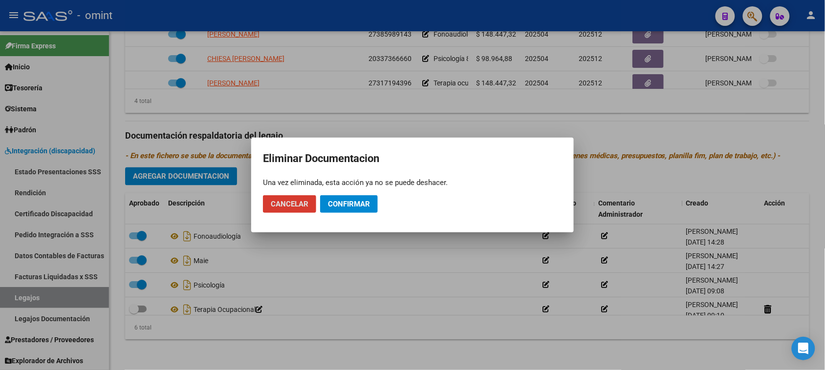
click at [357, 201] on span "Confirmar" at bounding box center [349, 204] width 42 height 9
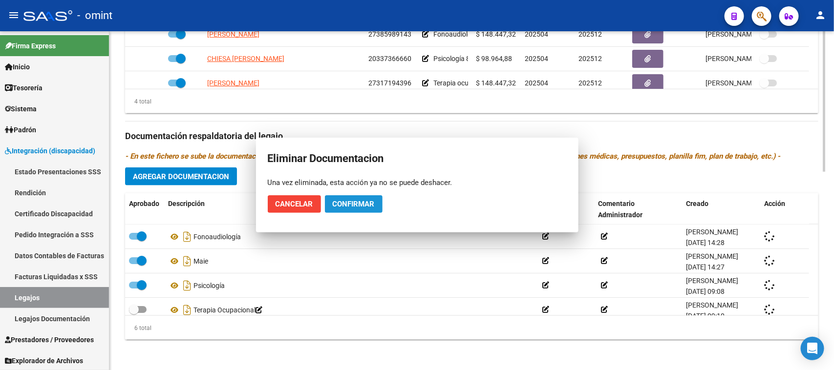
scroll to position [6, 0]
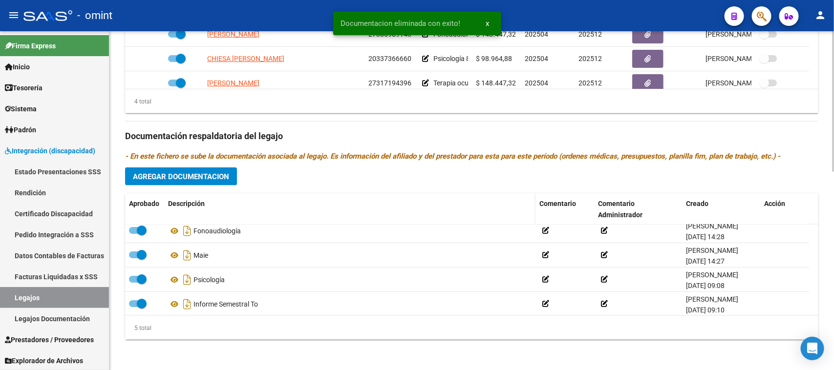
checkbox input "true"
click at [169, 179] on span "Agregar Documentacion" at bounding box center [181, 176] width 96 height 9
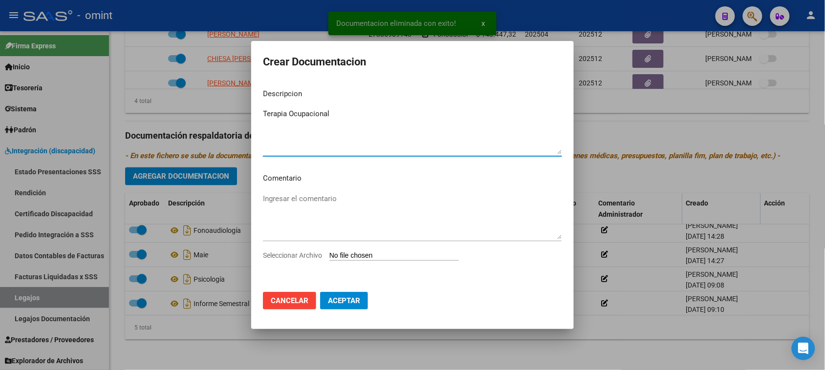
type textarea "Terapia Ocupacional"
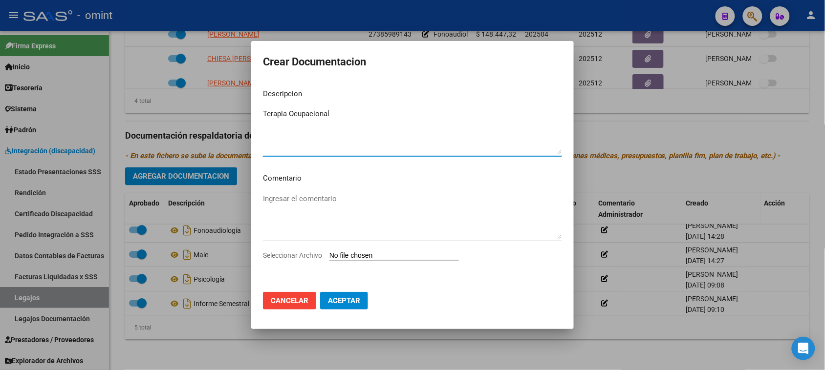
type input "C:\fakepath\TO PRESTACION.pdf"
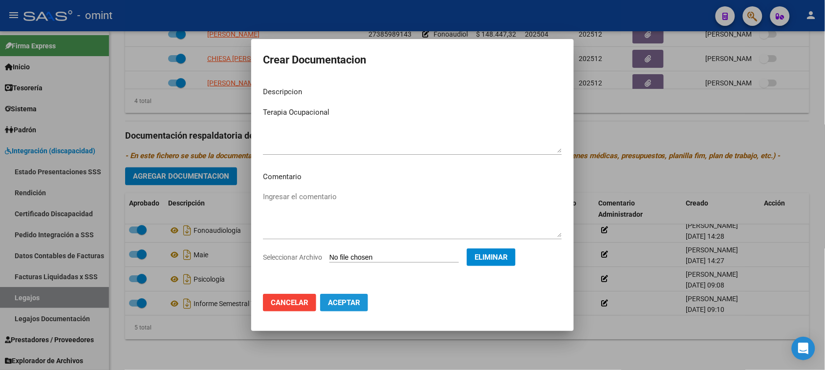
click at [353, 311] on button "Aceptar" at bounding box center [344, 303] width 48 height 18
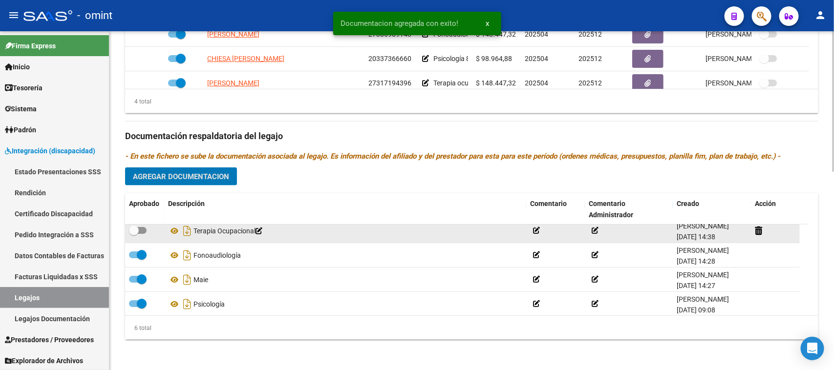
click at [143, 235] on label at bounding box center [138, 231] width 18 height 12
click at [134, 234] on input "checkbox" at bounding box center [133, 234] width 0 height 0
checkbox input "true"
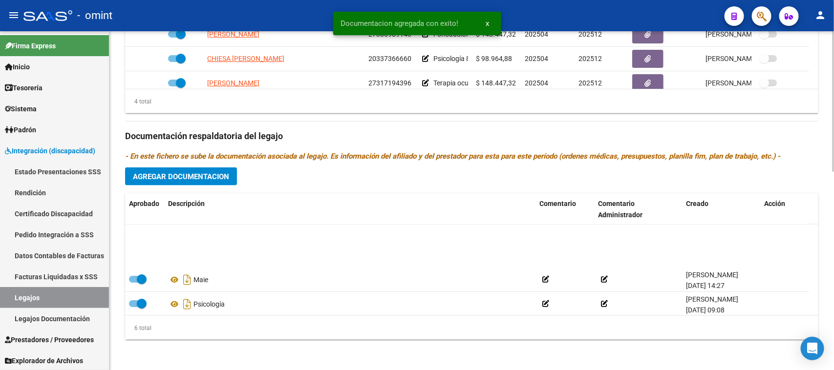
scroll to position [59, 0]
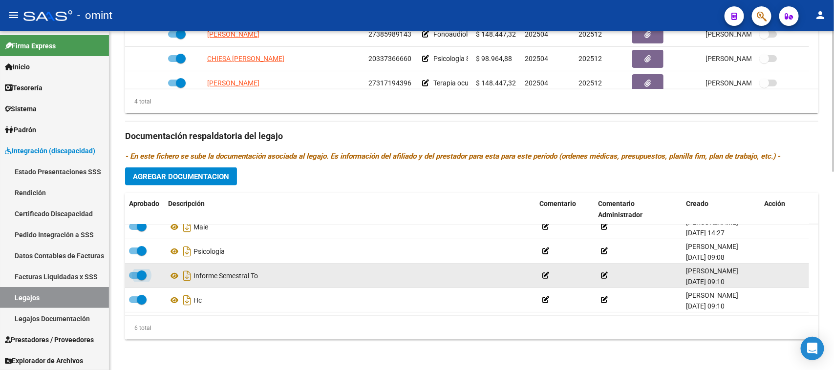
click at [137, 271] on span at bounding box center [142, 276] width 10 height 10
click at [134, 279] on input "checkbox" at bounding box center [133, 279] width 0 height 0
click at [770, 274] on icon at bounding box center [767, 275] width 7 height 9
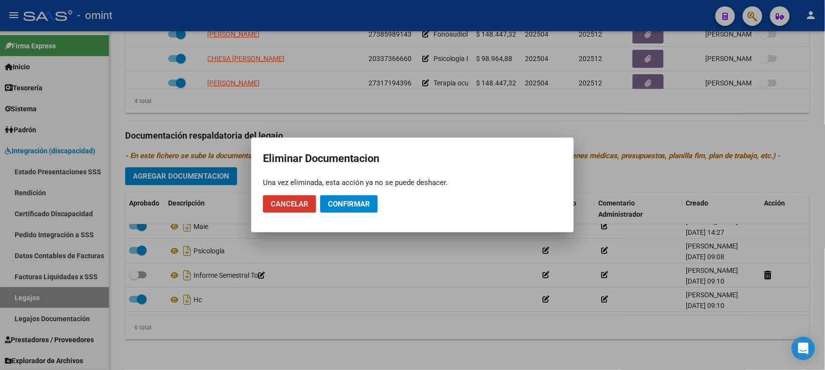
click at [370, 201] on span "Confirmar" at bounding box center [349, 204] width 42 height 9
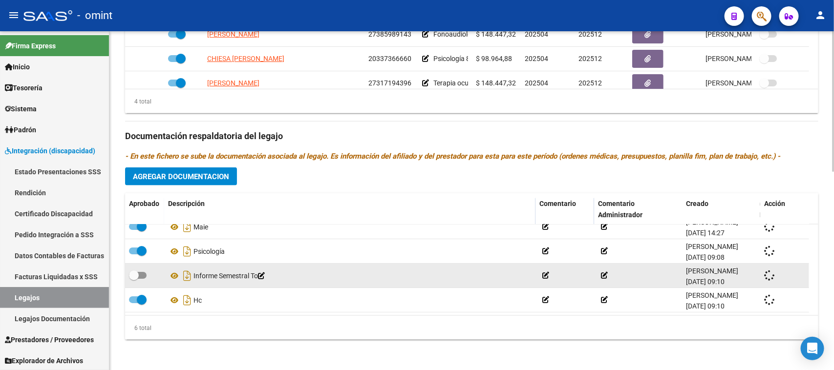
checkbox input "true"
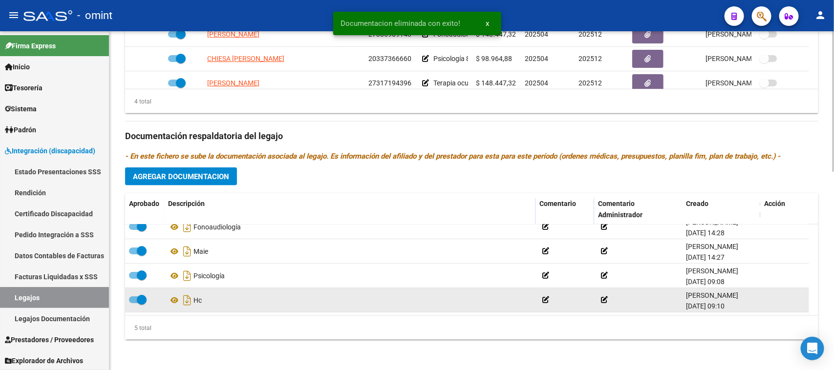
scroll to position [35, 0]
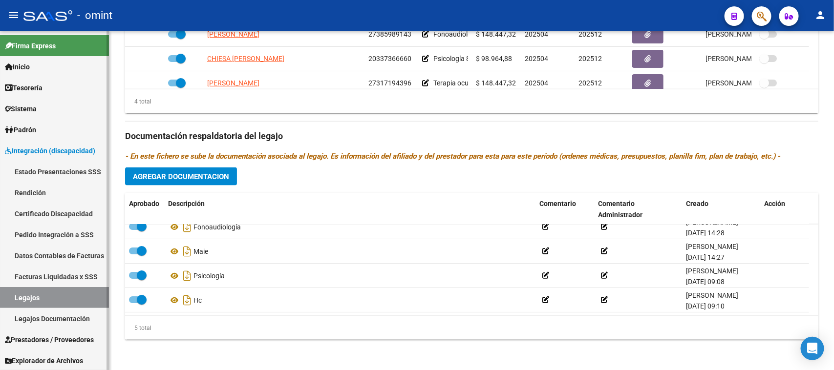
click at [64, 295] on link "Legajos" at bounding box center [54, 297] width 109 height 21
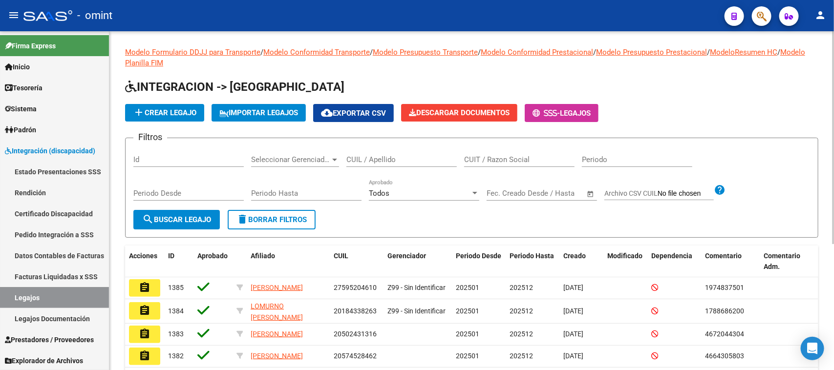
click at [404, 162] on input "CUIL / Apellido" at bounding box center [401, 159] width 110 height 9
paste input "27569600893"
type input "27569600893"
click at [216, 214] on button "search Buscar Legajo" at bounding box center [176, 220] width 86 height 20
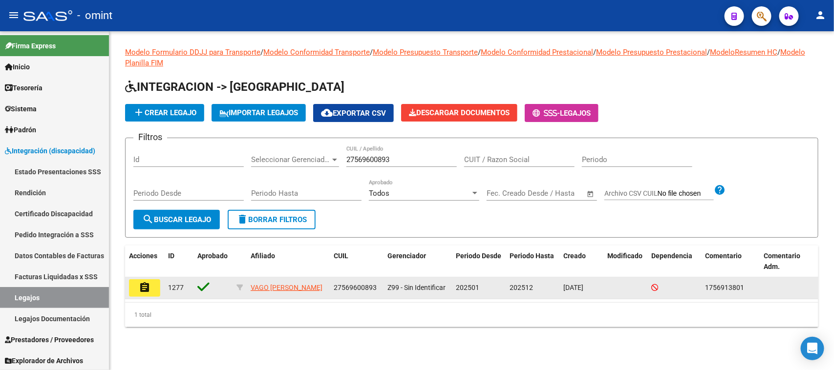
click at [153, 288] on button "assignment" at bounding box center [144, 288] width 31 height 18
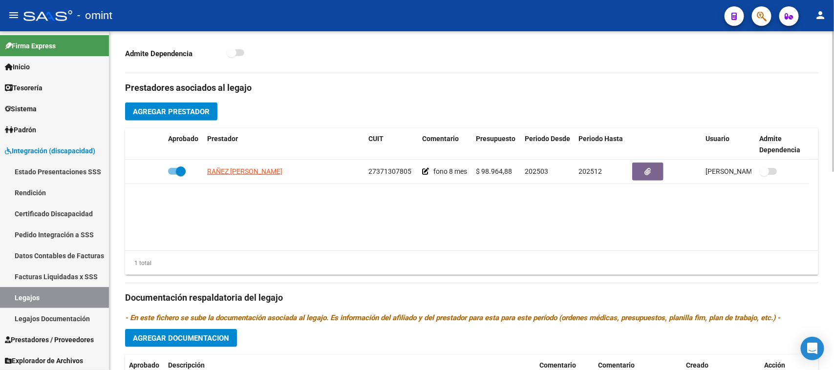
scroll to position [357, 0]
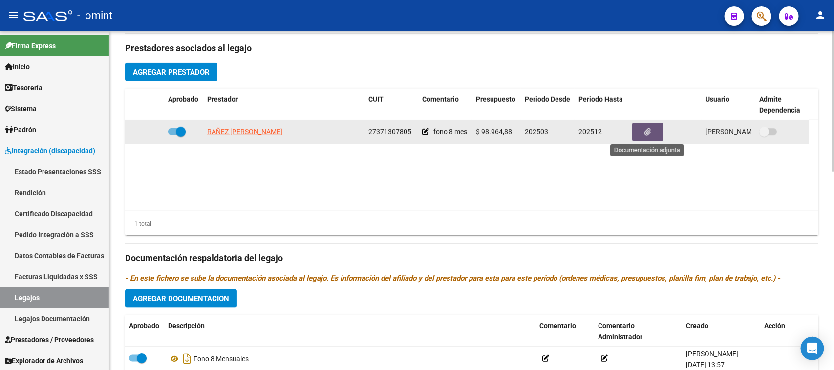
click at [633, 128] on button "button" at bounding box center [647, 132] width 31 height 18
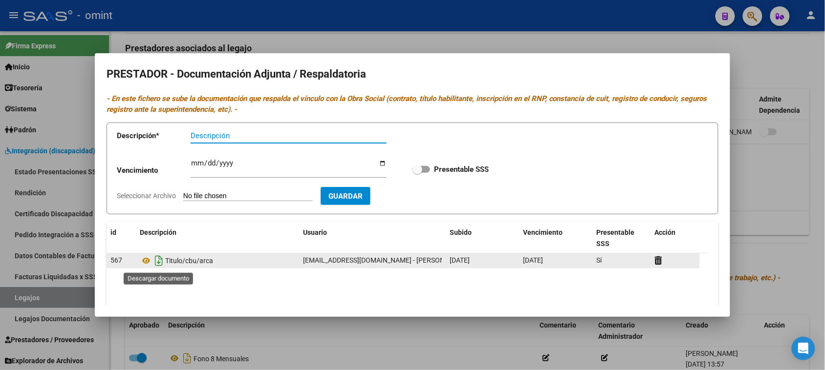
click at [160, 262] on icon "Descargar documento" at bounding box center [158, 261] width 13 height 16
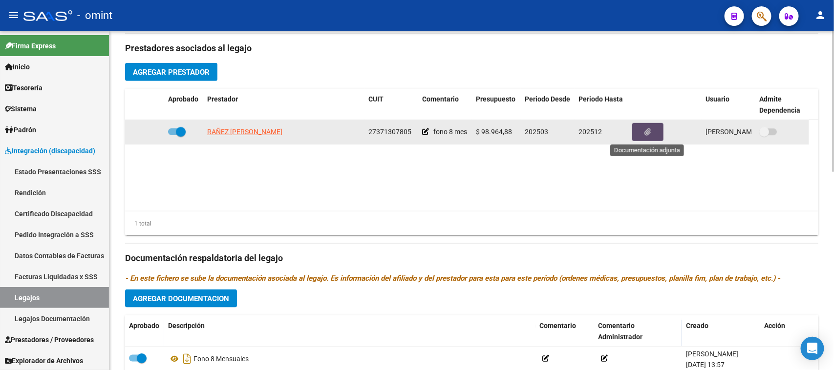
click at [652, 126] on button "button" at bounding box center [647, 132] width 31 height 18
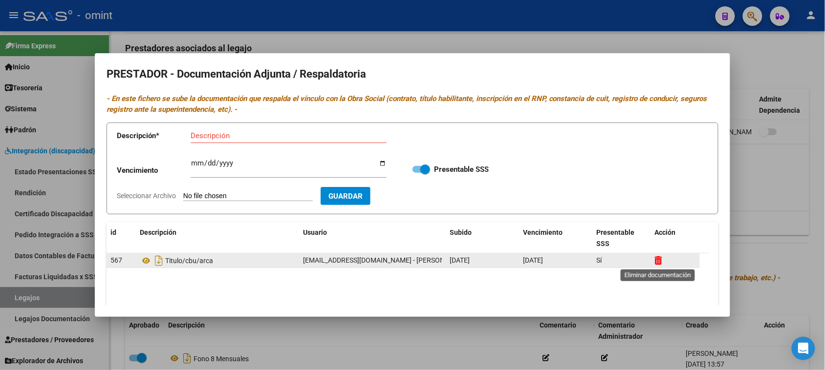
click at [658, 260] on icon at bounding box center [658, 260] width 7 height 9
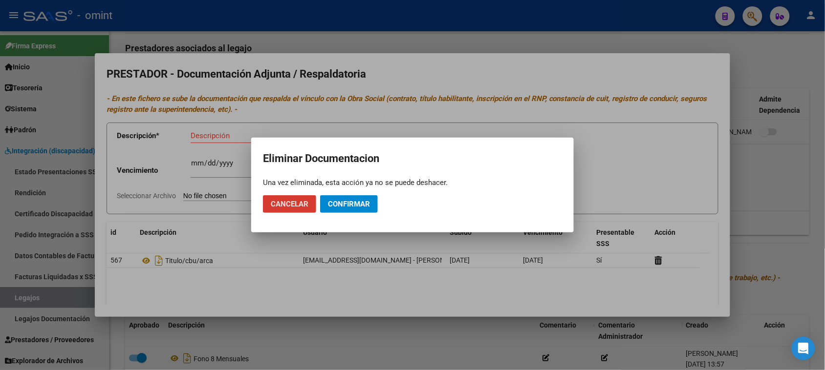
click at [354, 201] on span "Confirmar" at bounding box center [349, 204] width 42 height 9
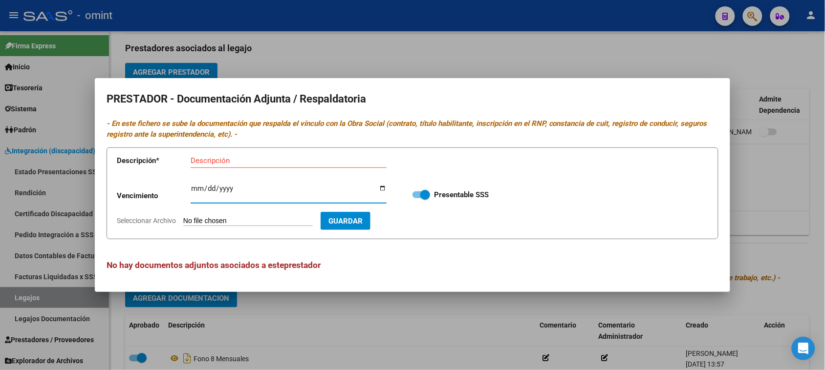
click at [196, 187] on input "Ingresar vencimiento" at bounding box center [289, 193] width 196 height 16
type input "[DATE]"
click at [213, 156] on input "Descripción" at bounding box center [289, 160] width 196 height 9
click at [250, 165] on input "Descripción" at bounding box center [289, 160] width 196 height 9
paste input "Título/RNP/CBU/ARCA"
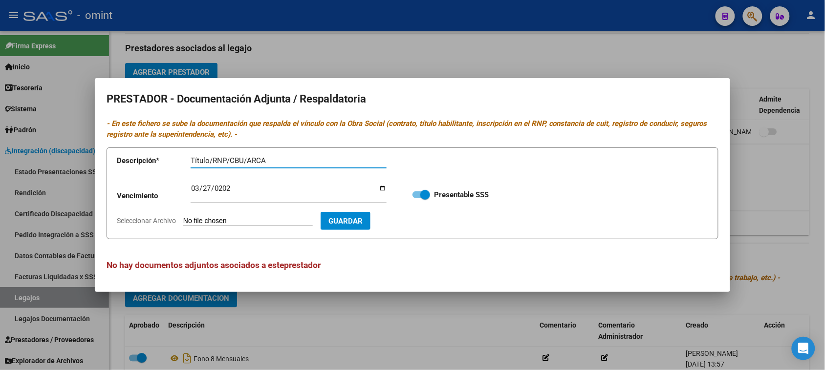
type input "Título/RNP/CBU/ARCA"
type input "C:\fakepath\FONO PRESTADOR.pdf"
click at [419, 220] on span "Guardar" at bounding box center [402, 221] width 34 height 9
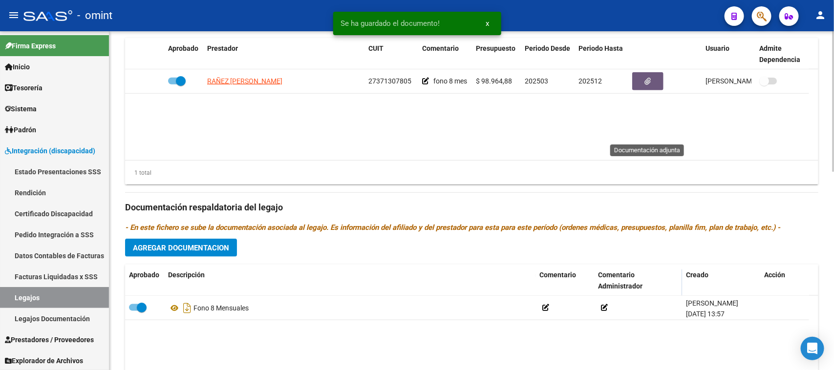
scroll to position [479, 0]
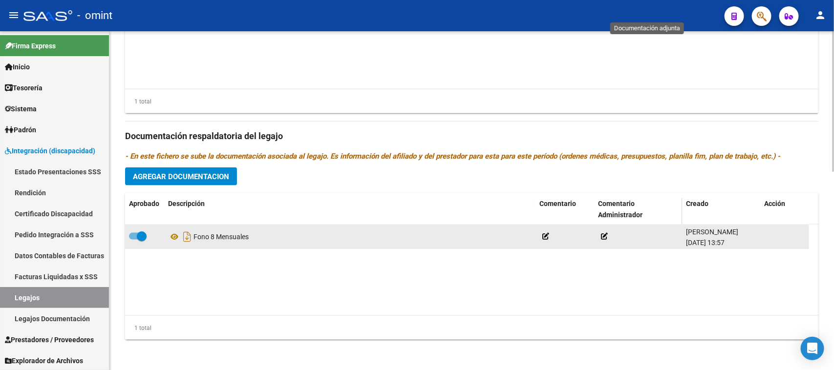
click at [144, 238] on span at bounding box center [142, 237] width 10 height 10
click at [134, 240] on input "checkbox" at bounding box center [133, 240] width 0 height 0
checkbox input "false"
click at [766, 235] on icon at bounding box center [767, 236] width 7 height 9
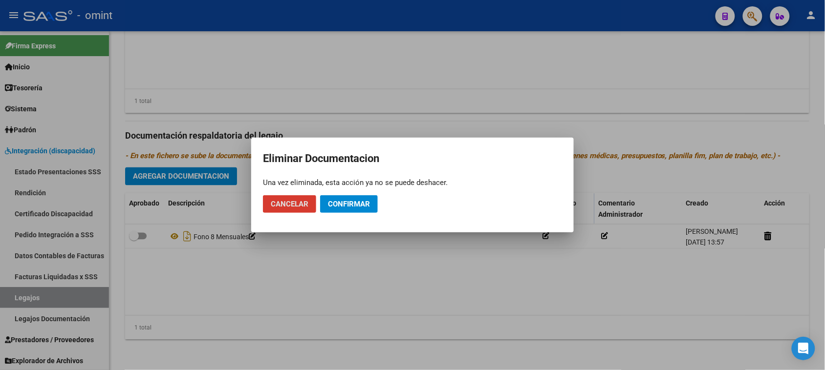
click at [367, 206] on span "Confirmar" at bounding box center [349, 204] width 42 height 9
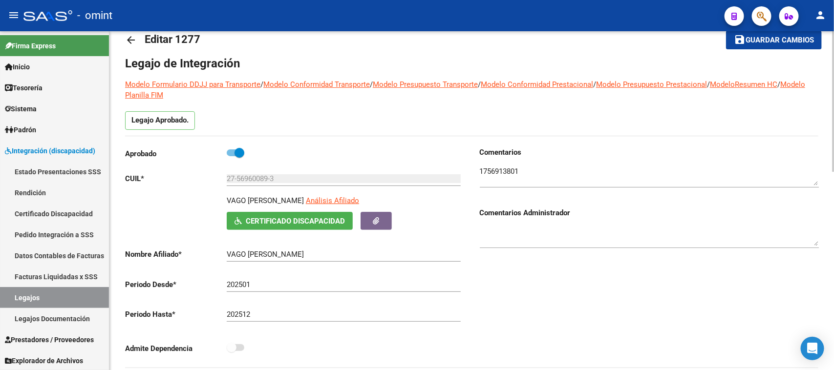
scroll to position [0, 0]
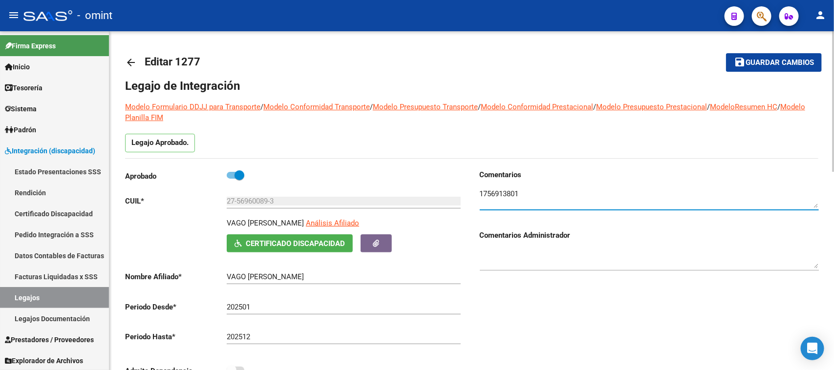
click at [492, 192] on textarea at bounding box center [649, 199] width 339 height 20
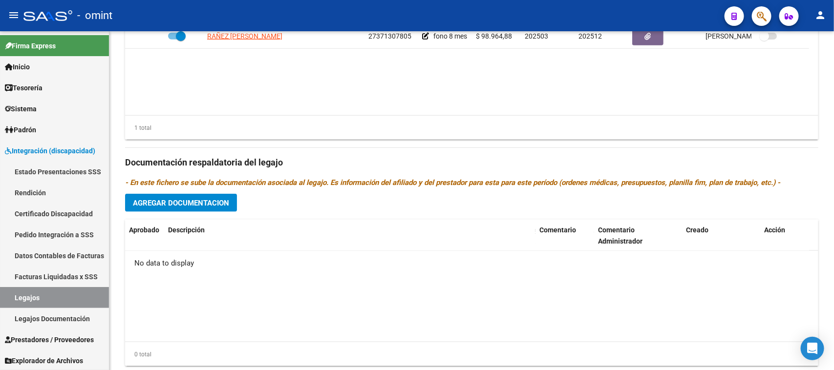
scroll to position [479, 0]
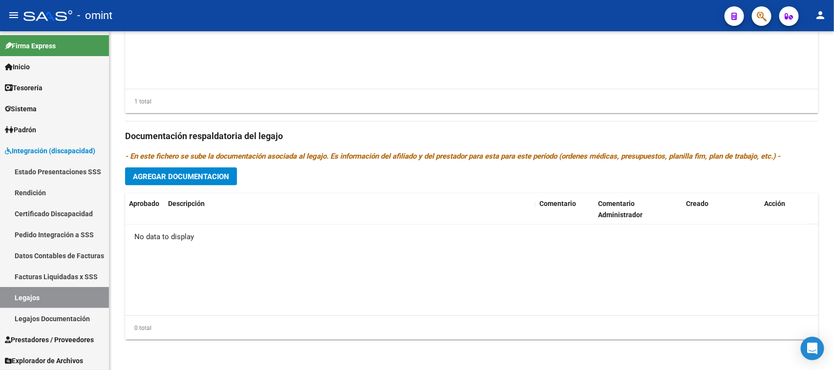
click at [194, 181] on button "Agregar Documentacion" at bounding box center [181, 177] width 112 height 18
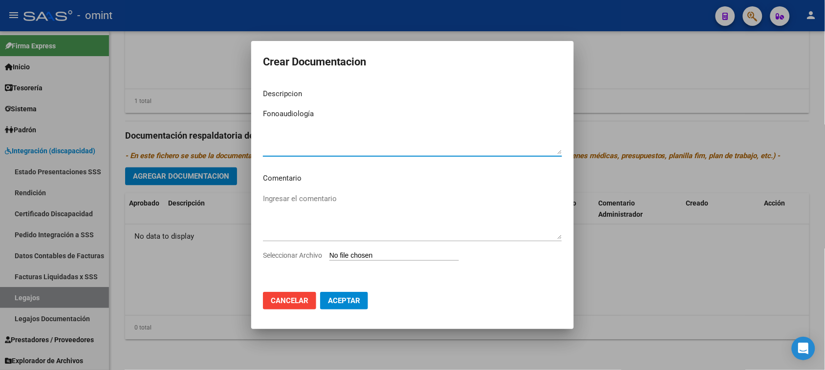
type textarea "Fonoaudiología"
type input "C:\fakepath\FONO PRESTACION.pdf"
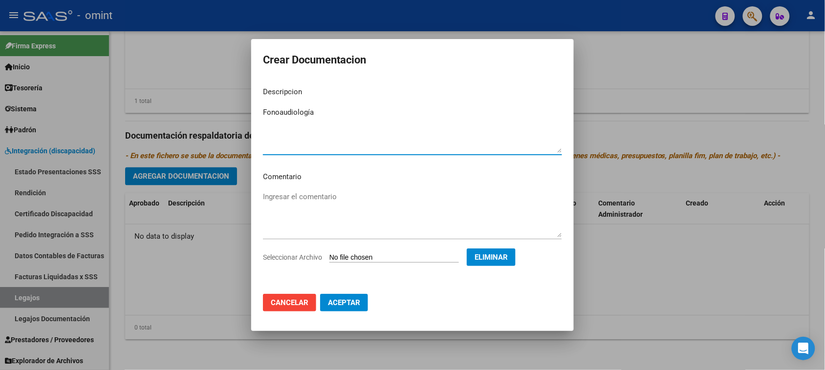
click at [342, 303] on span "Aceptar" at bounding box center [344, 302] width 32 height 9
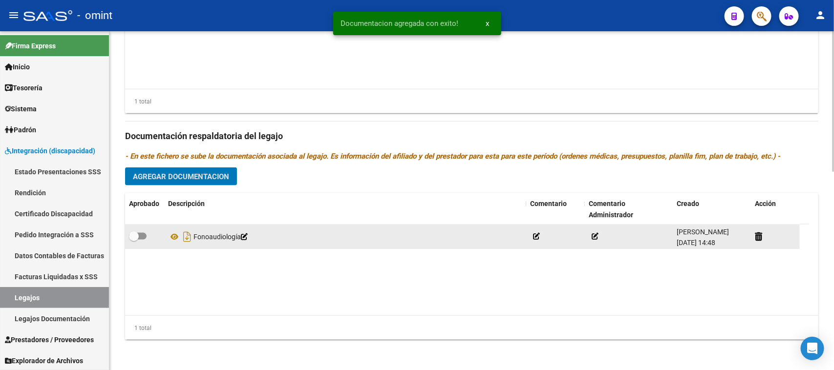
click at [144, 234] on span at bounding box center [138, 236] width 18 height 7
click at [134, 240] on input "checkbox" at bounding box center [133, 240] width 0 height 0
checkbox input "true"
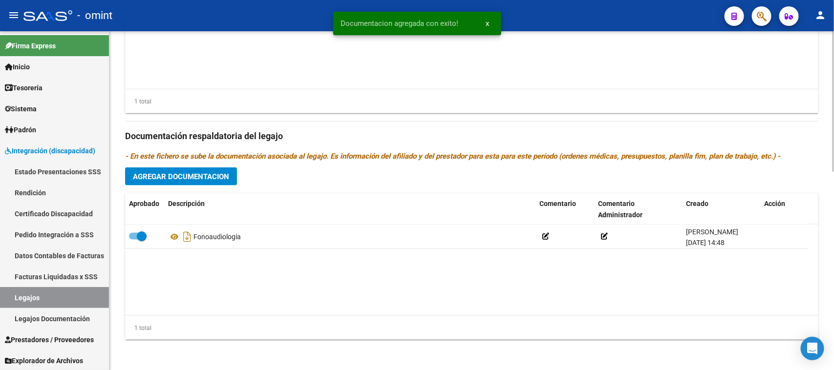
click at [192, 170] on button "Agregar Documentacion" at bounding box center [181, 177] width 112 height 18
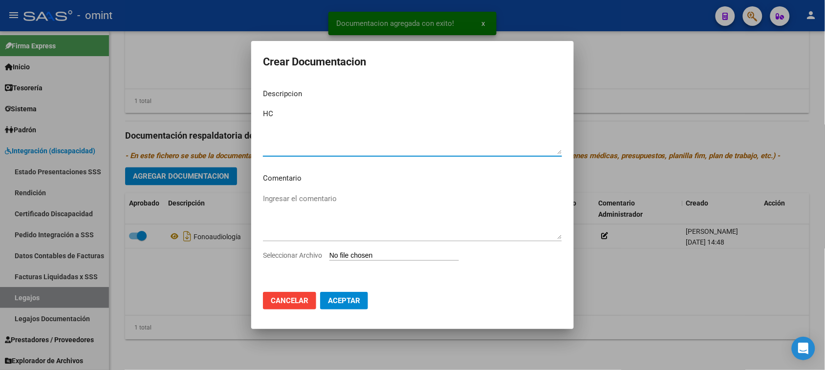
type textarea "HC"
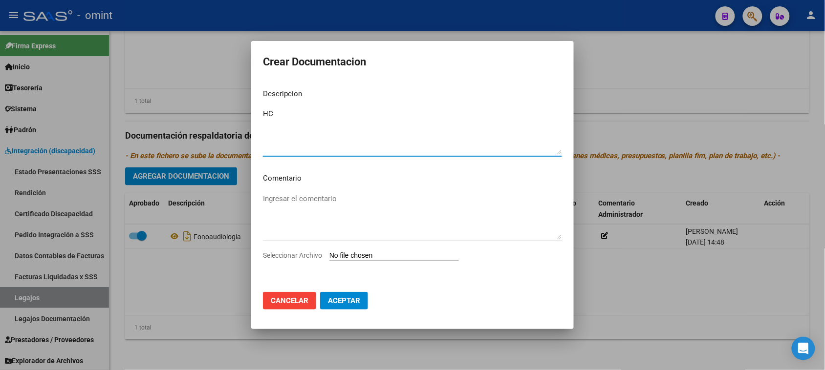
type input "C:\fakepath\HC.pdf"
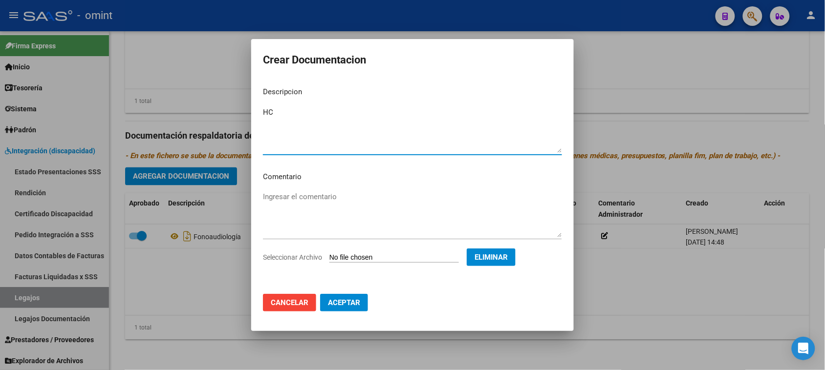
click at [353, 306] on span "Aceptar" at bounding box center [344, 302] width 32 height 9
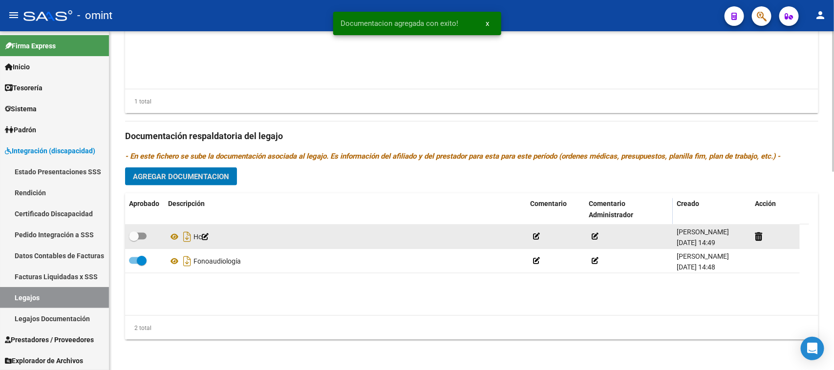
click at [144, 233] on span at bounding box center [138, 236] width 18 height 7
click at [134, 240] on input "checkbox" at bounding box center [133, 240] width 0 height 0
checkbox input "true"
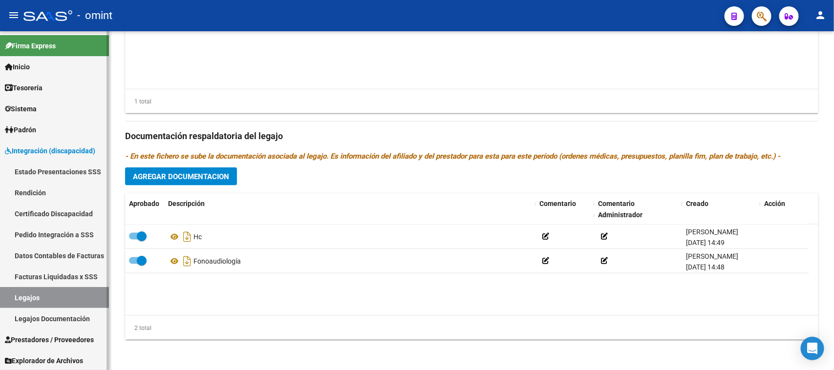
click at [28, 293] on link "Legajos" at bounding box center [54, 297] width 109 height 21
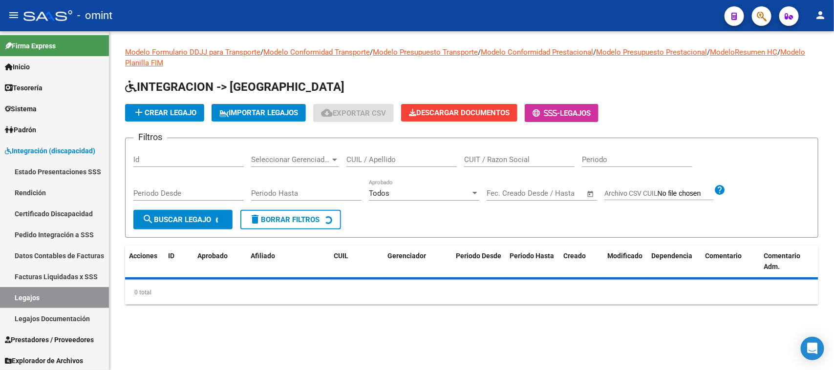
click at [403, 165] on div "CUIL / Apellido" at bounding box center [401, 161] width 110 height 30
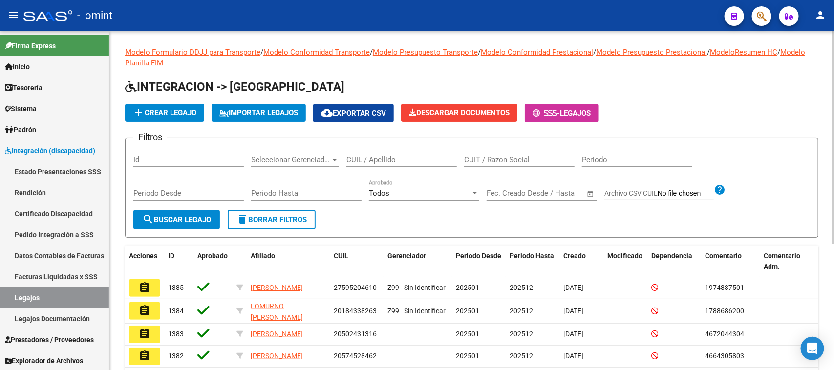
click at [397, 155] on input "CUIL / Apellido" at bounding box center [401, 159] width 110 height 9
type input "HERRERO MI"
click at [177, 212] on button "search Buscar Legajo" at bounding box center [176, 220] width 86 height 20
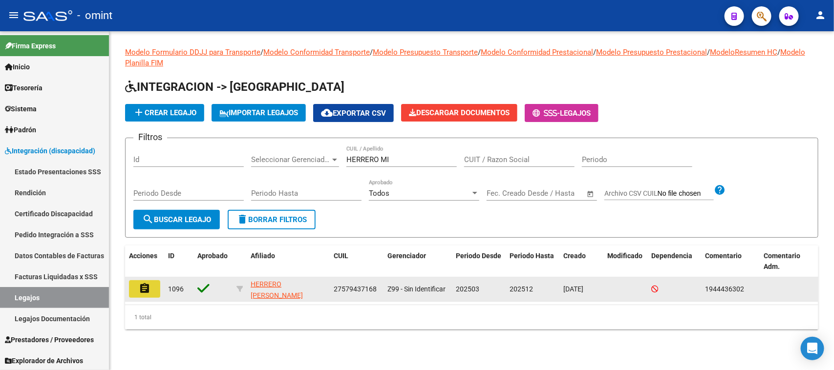
click at [149, 283] on mat-icon "assignment" at bounding box center [145, 289] width 12 height 12
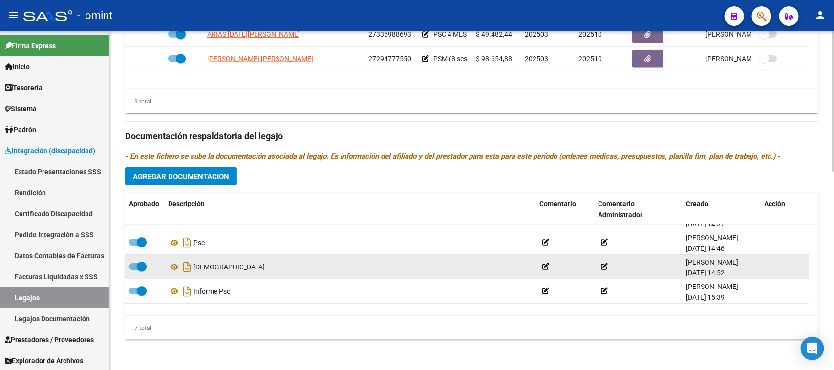
scroll to position [22, 0]
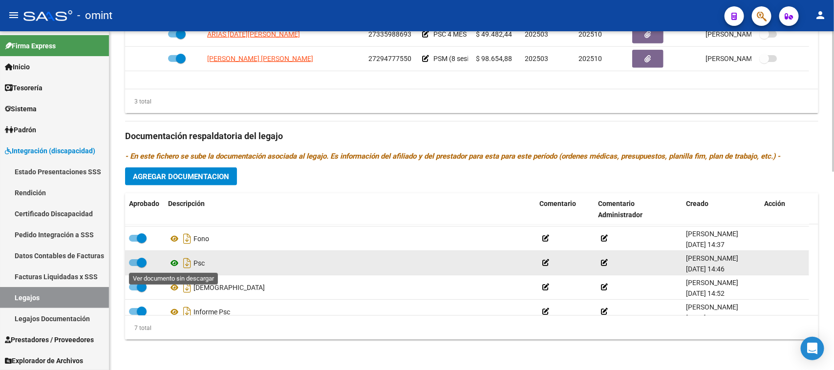
click at [169, 264] on icon at bounding box center [174, 263] width 13 height 12
click at [137, 264] on span at bounding box center [142, 263] width 10 height 10
click at [134, 266] on input "checkbox" at bounding box center [133, 266] width 0 height 0
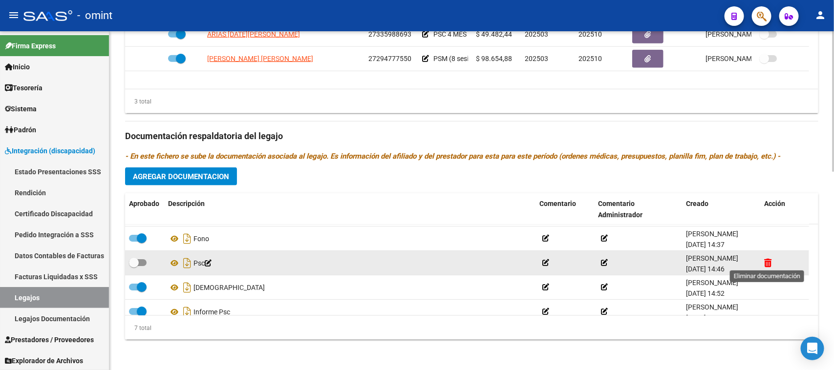
click at [767, 260] on icon at bounding box center [767, 262] width 7 height 9
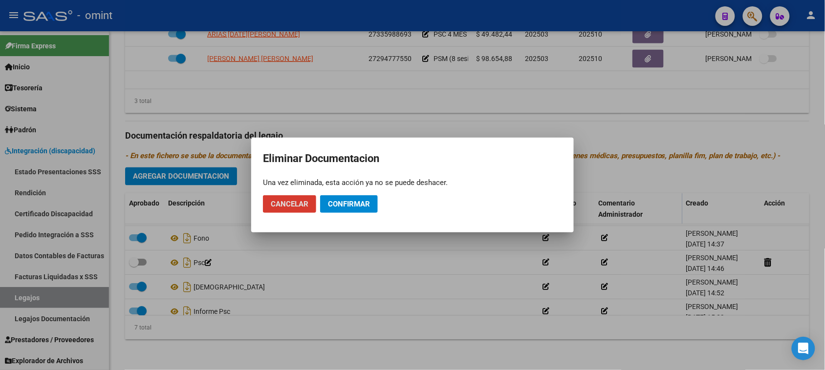
click at [367, 199] on button "Confirmar" at bounding box center [349, 204] width 58 height 18
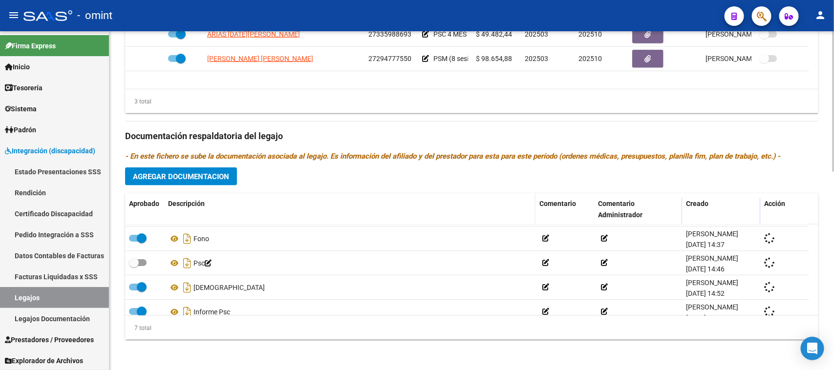
checkbox input "true"
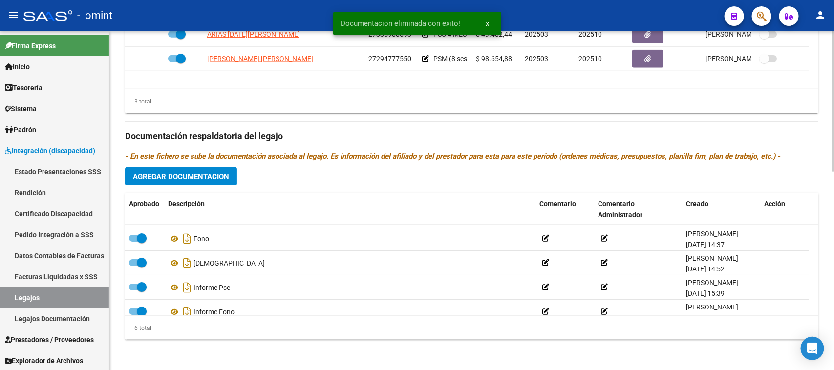
click at [196, 185] on button "Agregar Documentacion" at bounding box center [181, 177] width 112 height 18
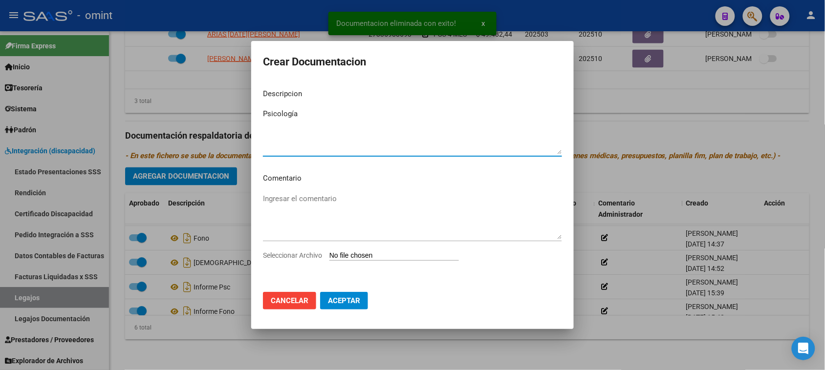
type textarea "Psicología"
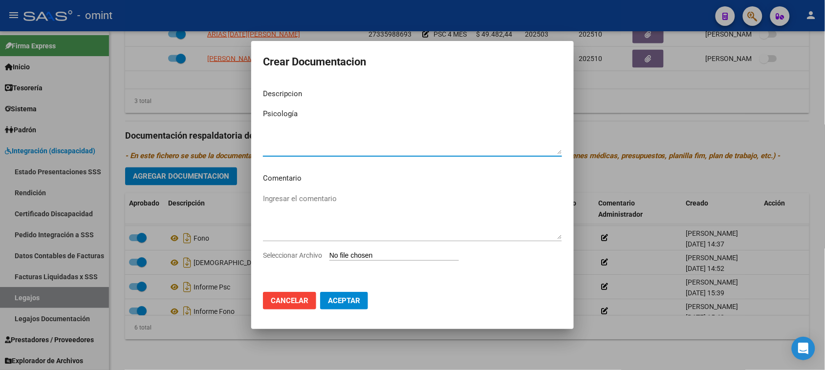
type input "C:\fakepath\PSICO PRESTACION.pdf"
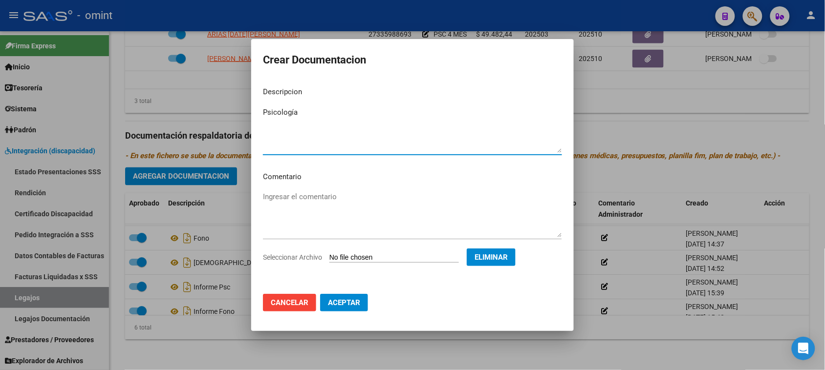
click at [355, 305] on span "Aceptar" at bounding box center [344, 302] width 32 height 9
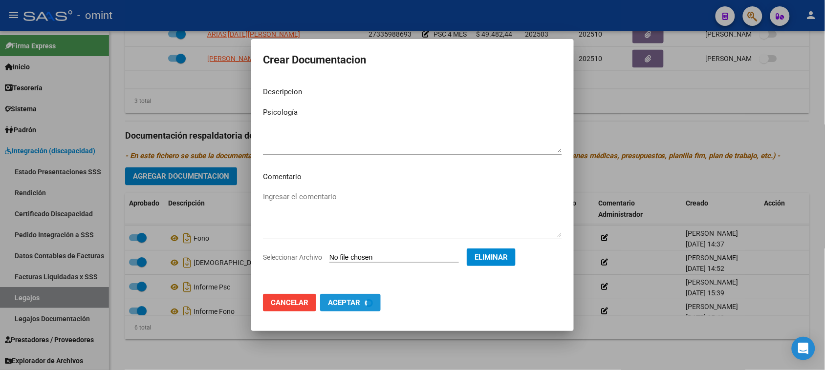
checkbox input "false"
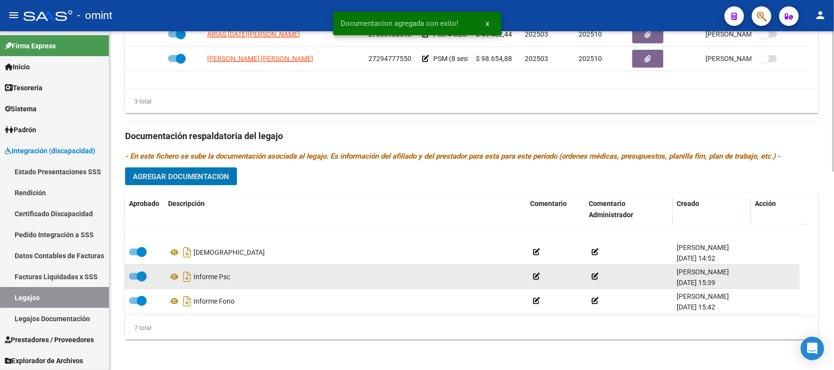
scroll to position [84, 0]
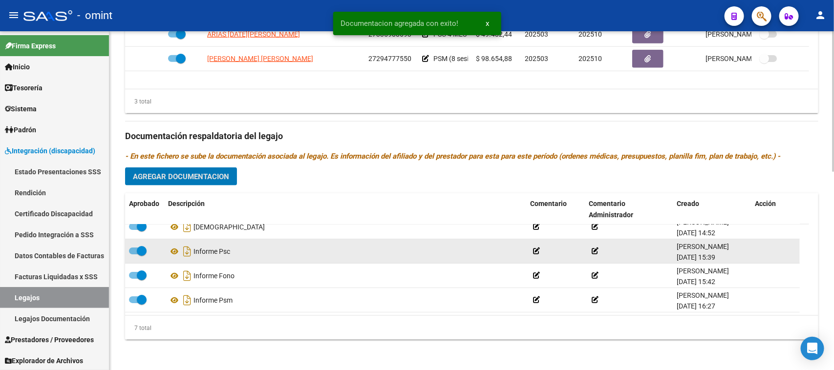
click at [136, 245] on label at bounding box center [138, 251] width 18 height 12
click at [134, 255] on input "checkbox" at bounding box center [133, 255] width 0 height 0
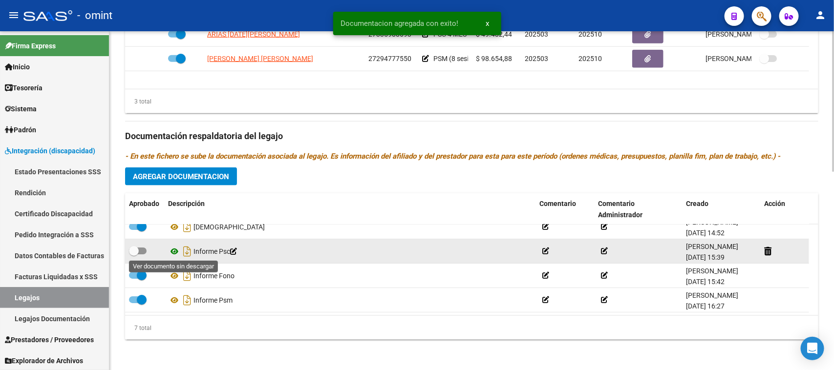
click at [171, 247] on icon at bounding box center [174, 252] width 13 height 12
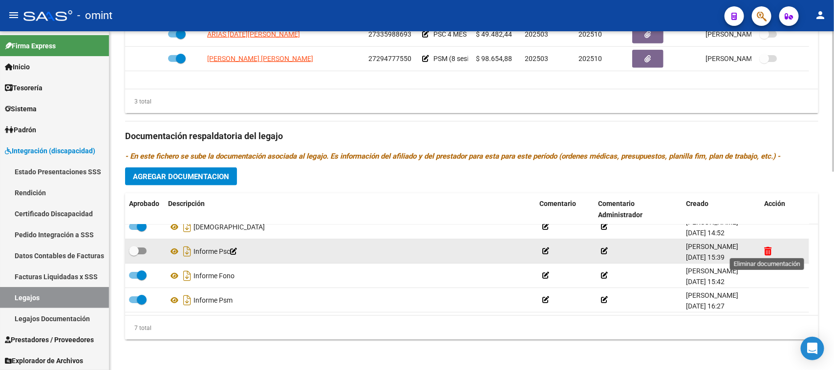
click at [765, 250] on icon at bounding box center [767, 251] width 7 height 9
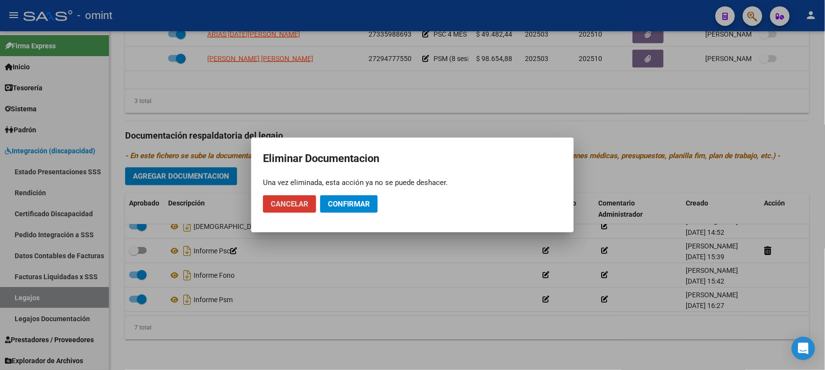
click at [346, 204] on span "Confirmar" at bounding box center [349, 204] width 42 height 9
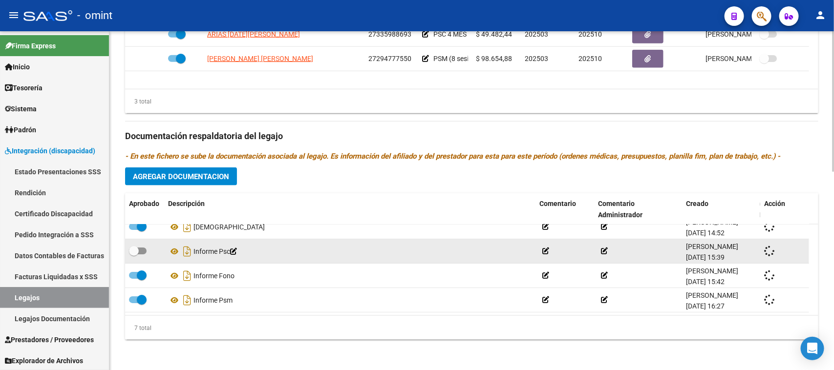
checkbox input "true"
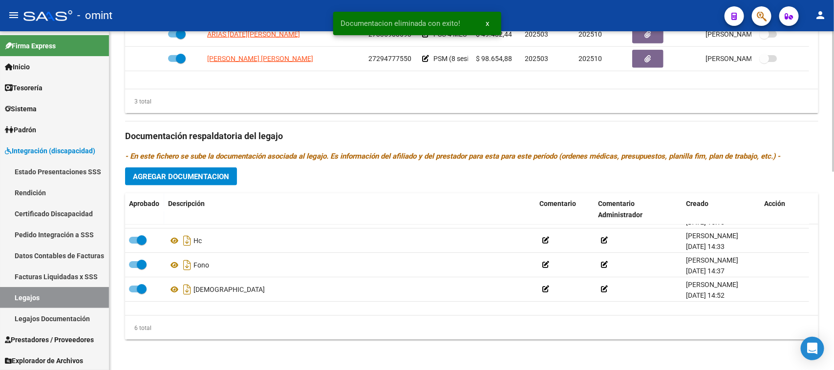
scroll to position [0, 0]
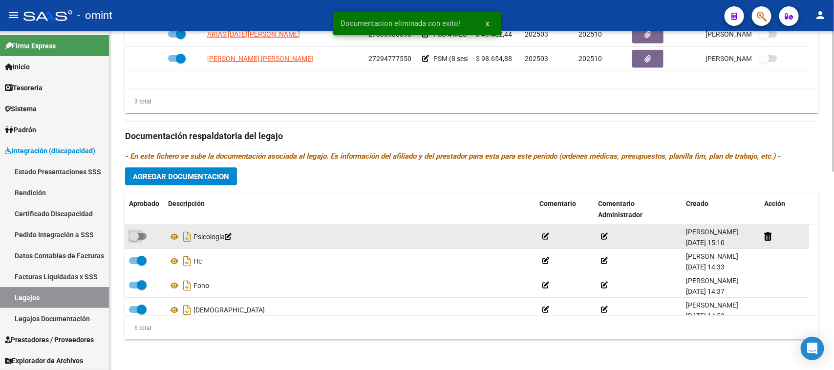
click at [136, 235] on span at bounding box center [134, 237] width 10 height 10
click at [134, 240] on input "checkbox" at bounding box center [133, 240] width 0 height 0
checkbox input "true"
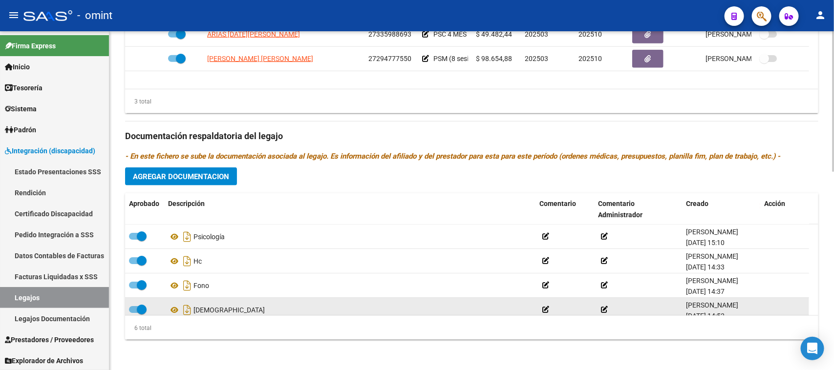
click at [140, 314] on span at bounding box center [142, 310] width 10 height 10
click at [134, 314] on input "checkbox" at bounding box center [133, 313] width 0 height 0
checkbox input "false"
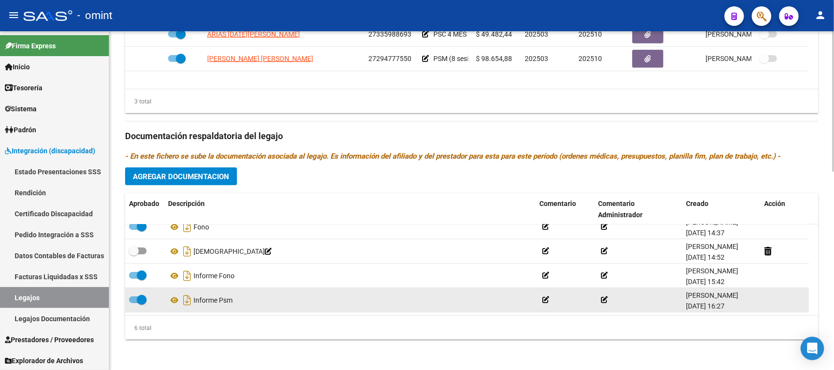
click at [139, 299] on span at bounding box center [142, 300] width 10 height 10
click at [134, 303] on input "checkbox" at bounding box center [133, 303] width 0 height 0
checkbox input "false"
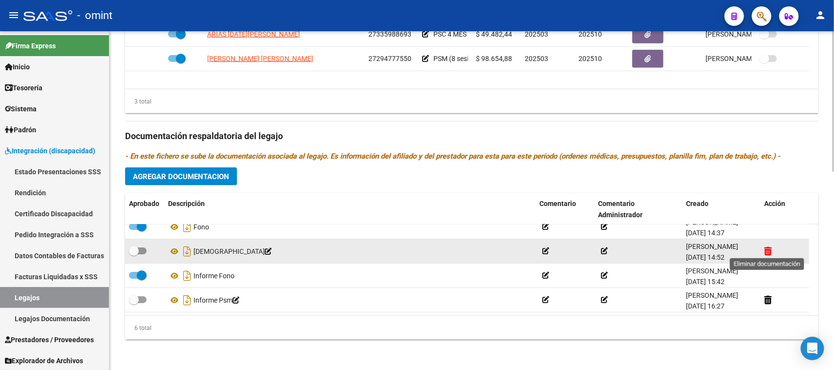
click at [765, 248] on icon at bounding box center [767, 251] width 7 height 9
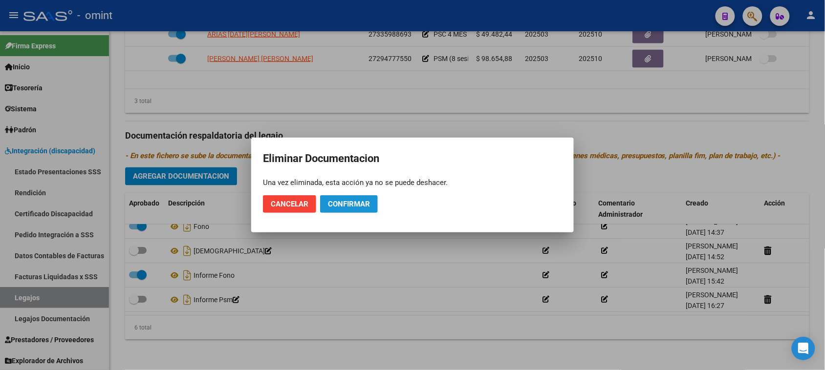
click at [356, 207] on span "Confirmar" at bounding box center [349, 204] width 42 height 9
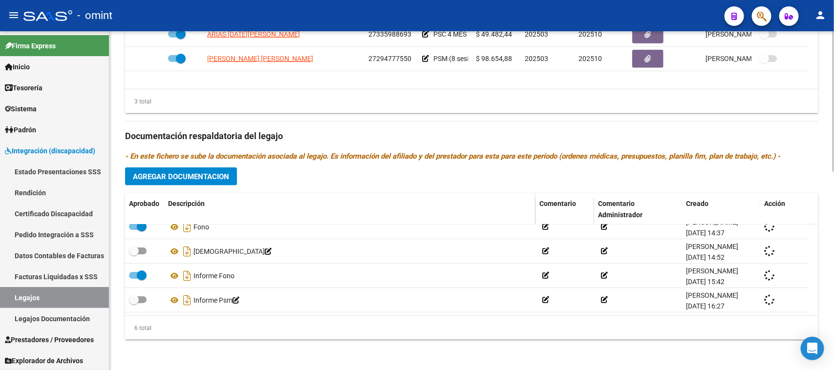
checkbox input "true"
checkbox input "false"
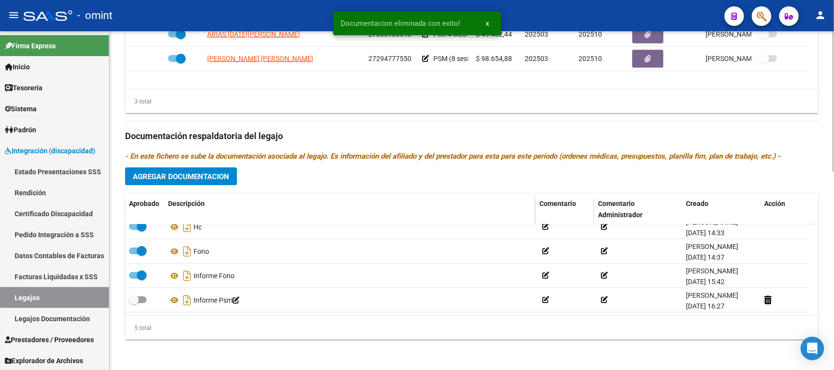
scroll to position [35, 0]
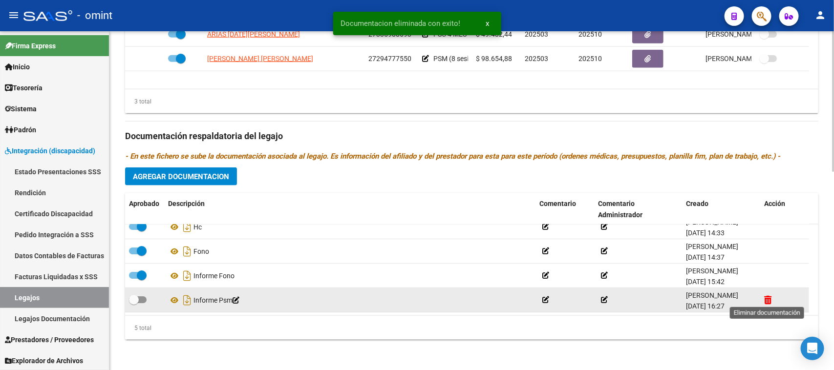
click at [765, 296] on icon at bounding box center [767, 300] width 7 height 9
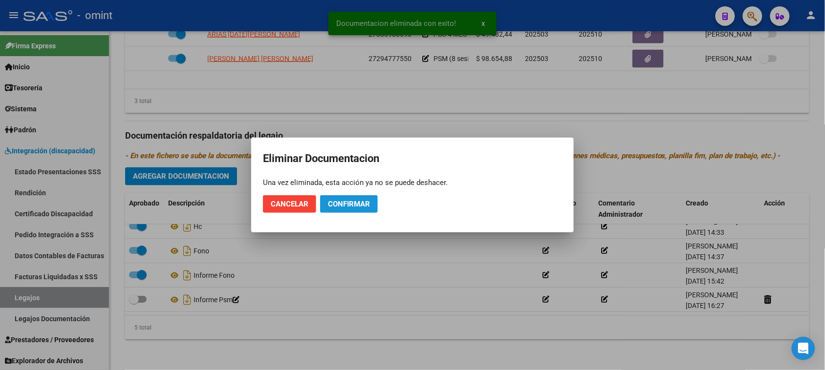
click at [345, 204] on span "Confirmar" at bounding box center [349, 204] width 42 height 9
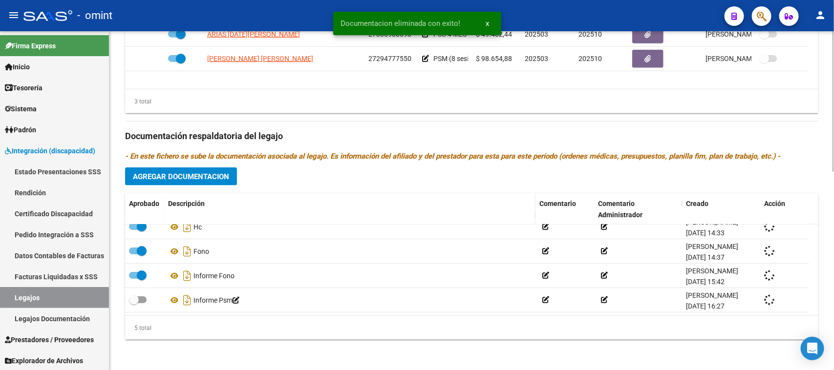
scroll to position [10, 0]
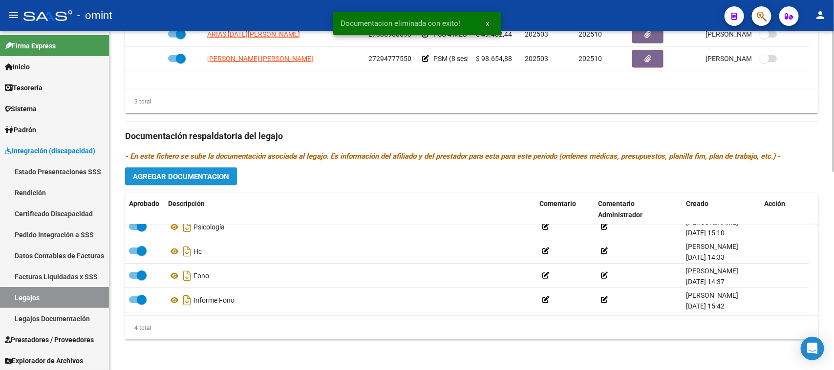
click at [198, 170] on button "Agregar Documentacion" at bounding box center [181, 177] width 112 height 18
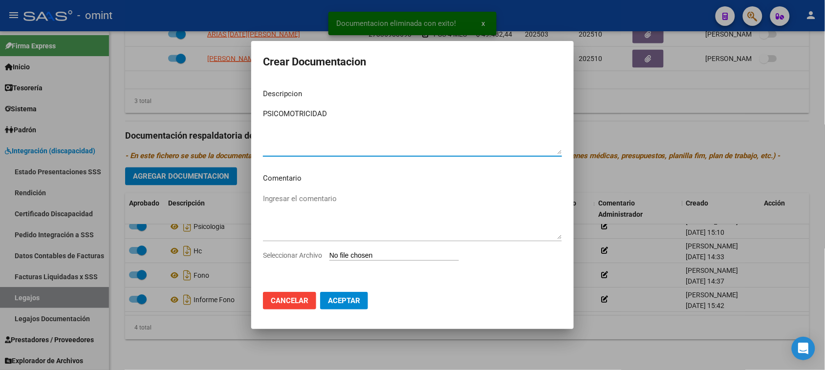
type textarea "PSICOMOTRICIDAD"
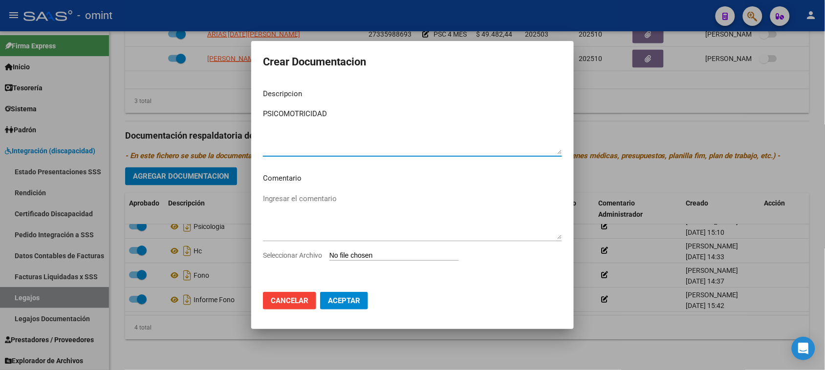
type input "C:\fakepath\PSM PRESTACION.pdf"
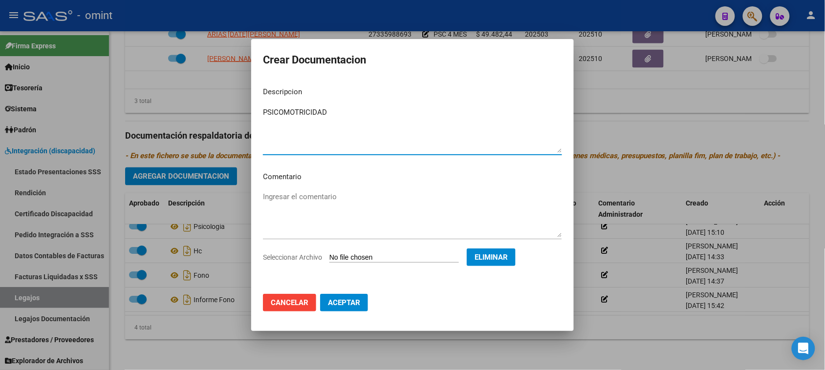
click at [350, 301] on span "Aceptar" at bounding box center [344, 302] width 32 height 9
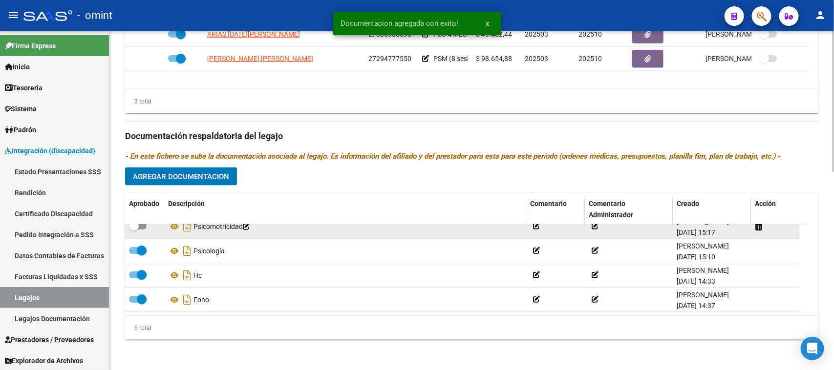
click at [136, 232] on datatable-body-cell at bounding box center [144, 226] width 39 height 24
click at [138, 231] on label at bounding box center [138, 226] width 18 height 12
click at [134, 230] on input "checkbox" at bounding box center [133, 230] width 0 height 0
checkbox input "true"
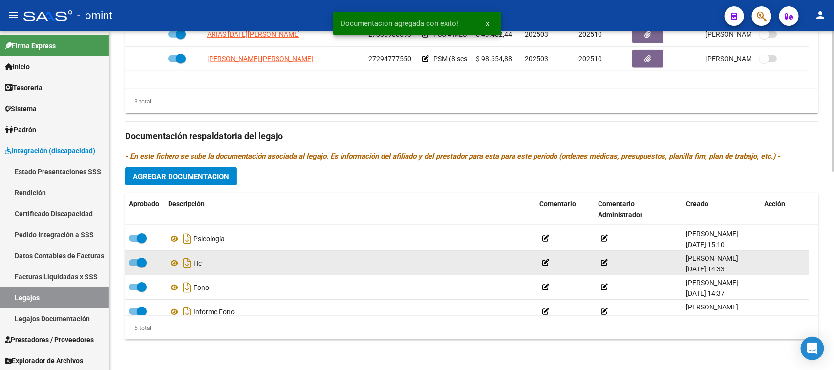
scroll to position [35, 0]
